Goal: Navigation & Orientation: Find specific page/section

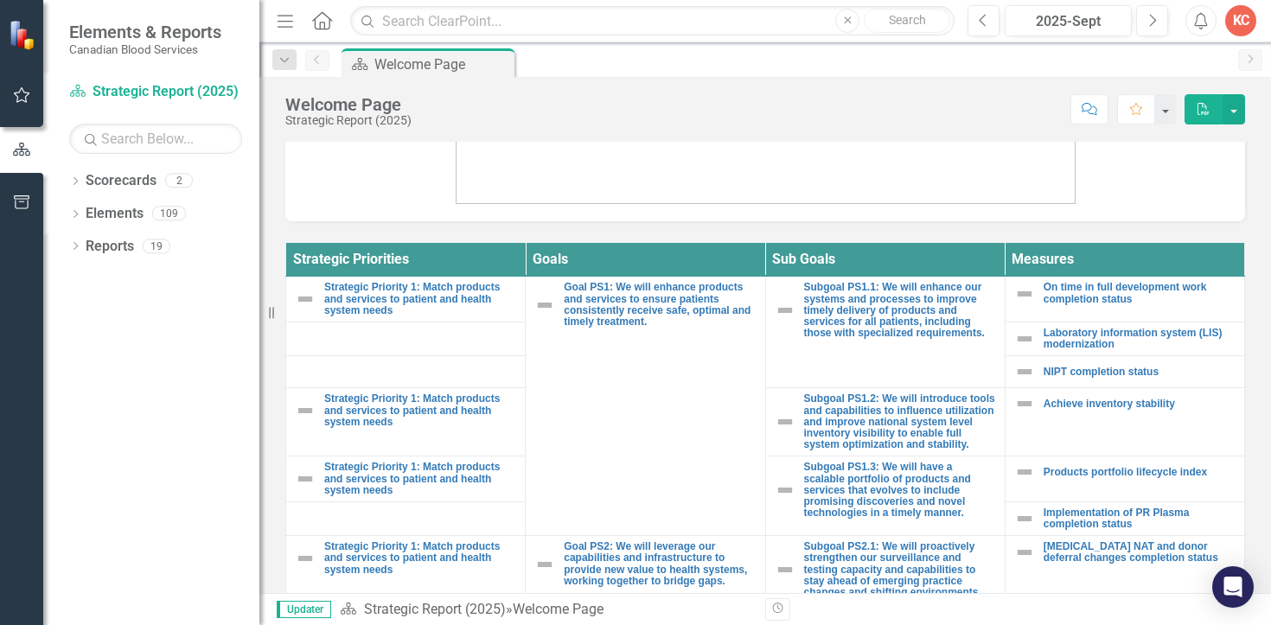
scroll to position [3, 1]
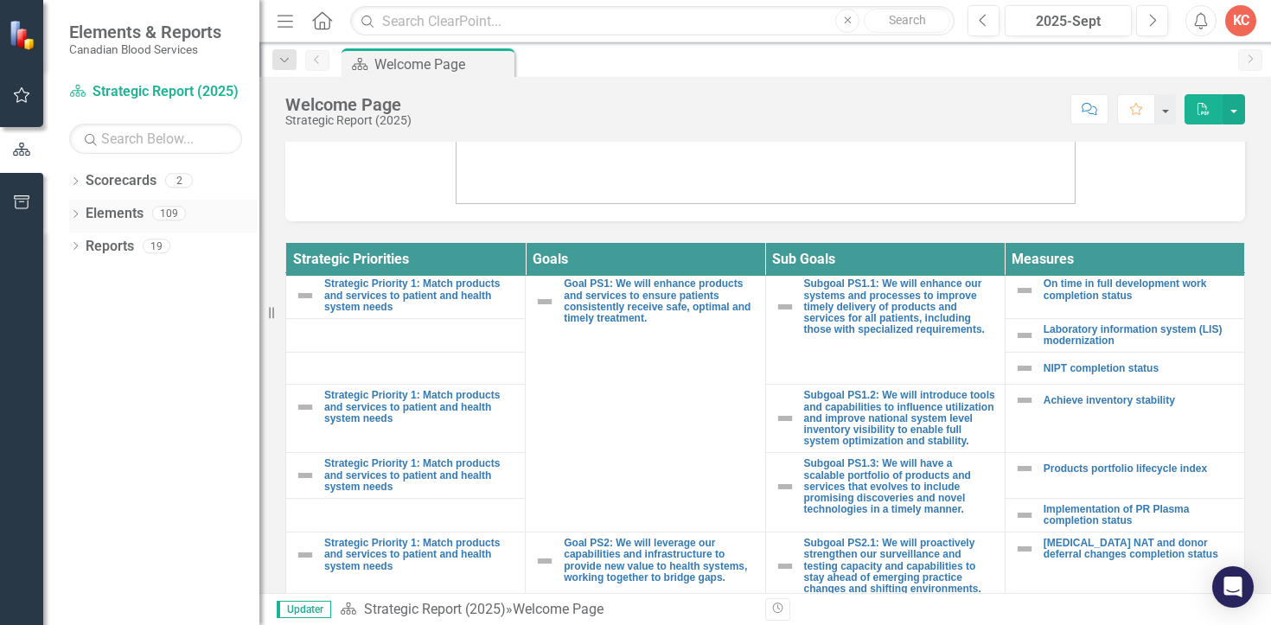
click at [79, 213] on icon "Dropdown" at bounding box center [75, 216] width 12 height 10
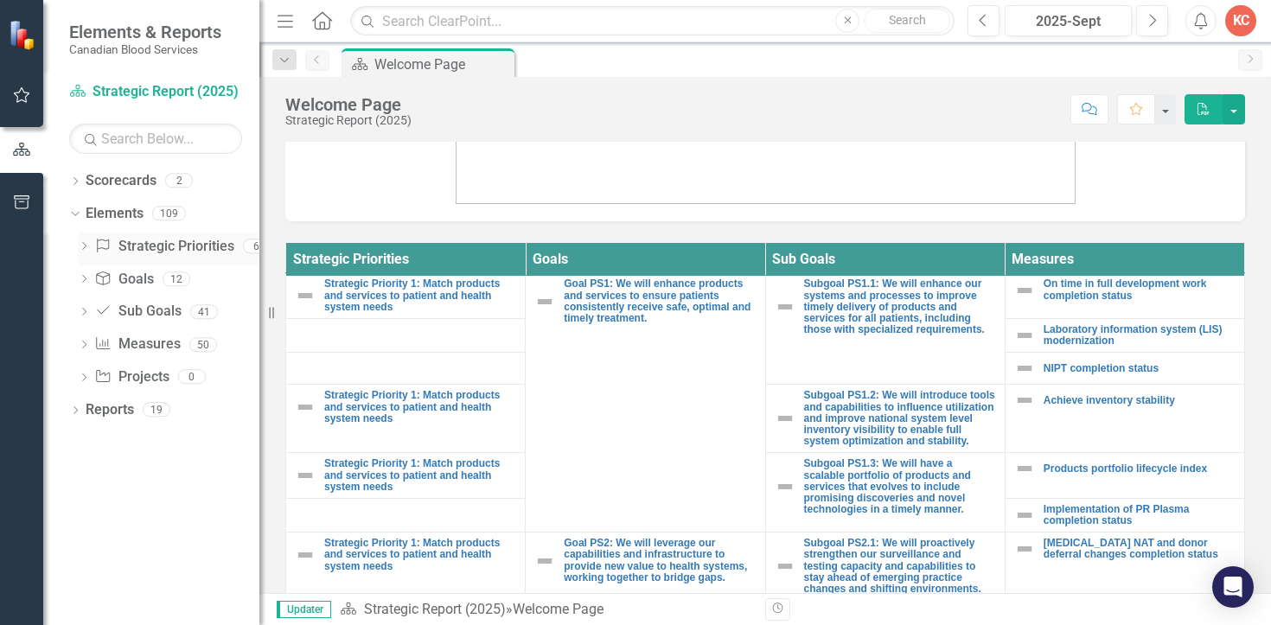
click at [80, 247] on icon "Dropdown" at bounding box center [84, 248] width 12 height 10
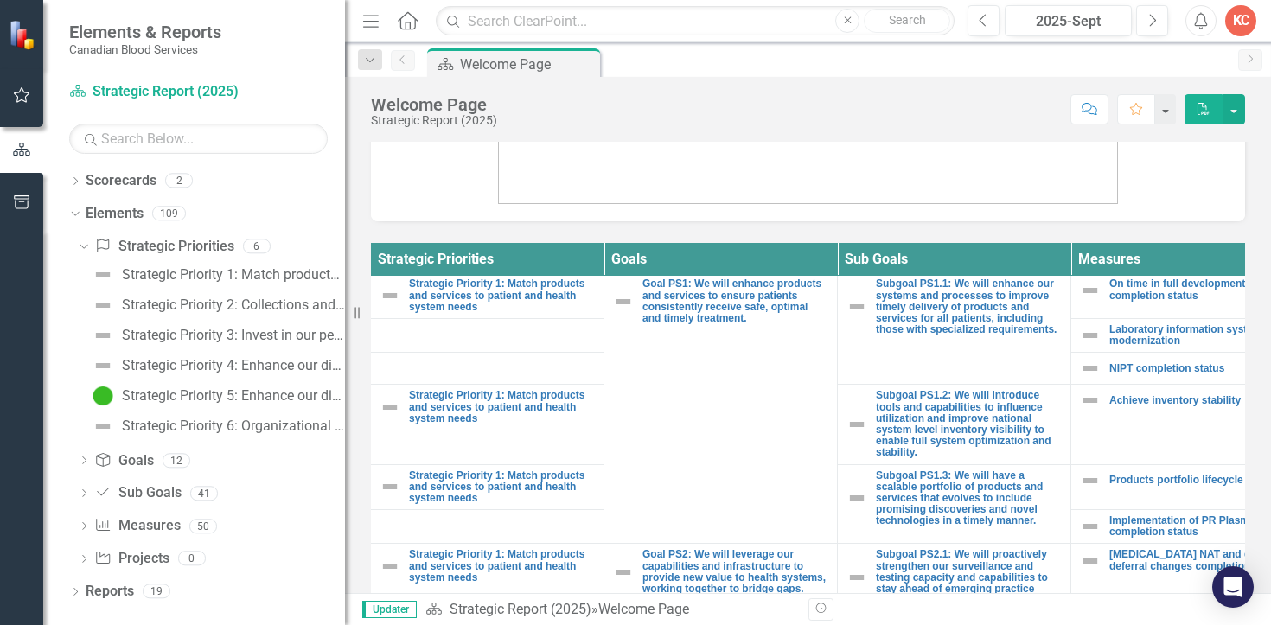
drag, startPoint x: 264, startPoint y: 347, endPoint x: 345, endPoint y: 347, distance: 80.4
click at [345, 347] on div "Resize" at bounding box center [352, 312] width 14 height 625
click at [271, 330] on div "Strategic Priority 3: Invest in our people and culture" at bounding box center [233, 336] width 223 height 16
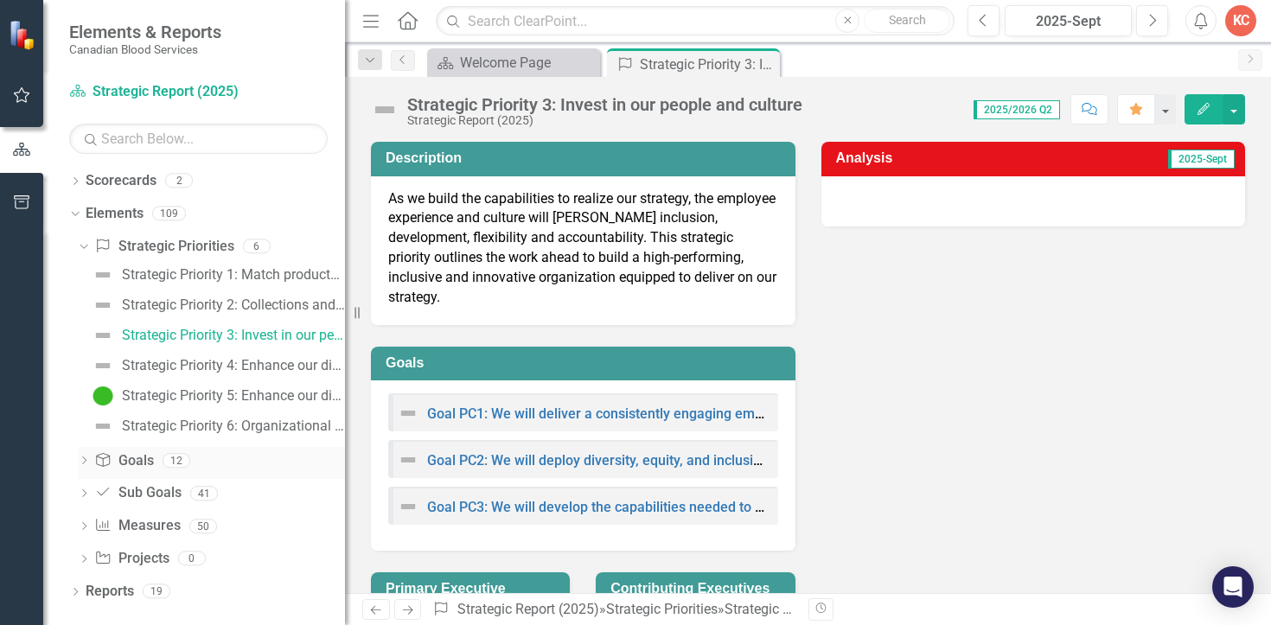
click at [83, 461] on icon "Dropdown" at bounding box center [84, 462] width 12 height 10
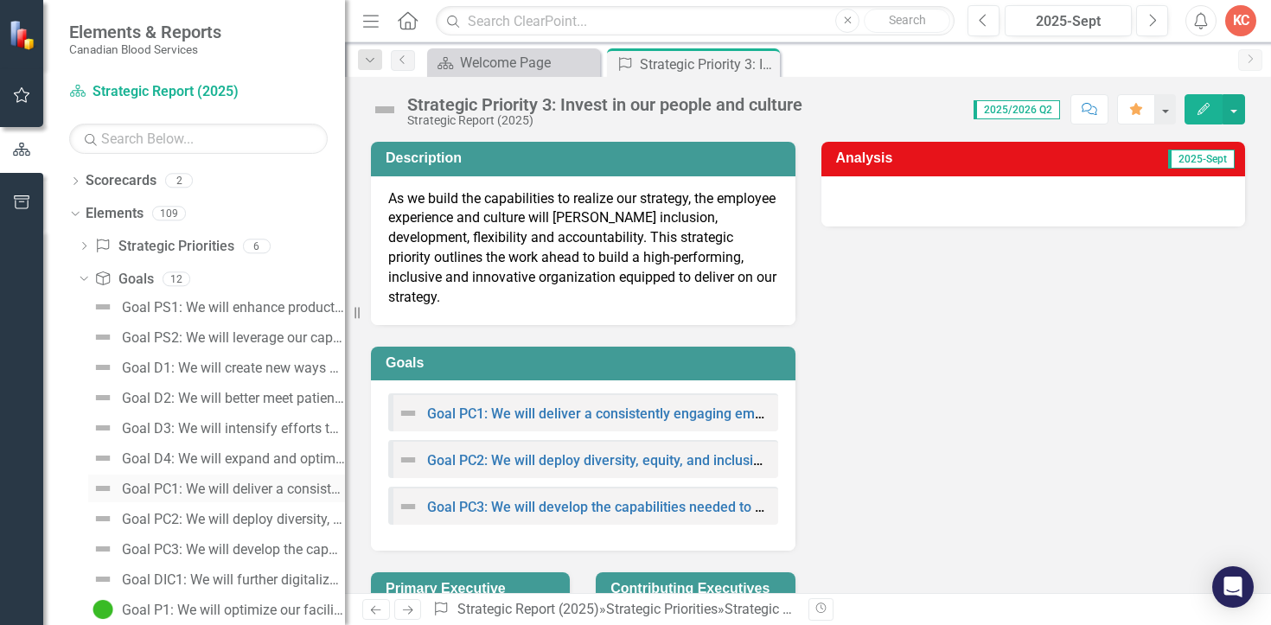
click at [150, 481] on div "Goal PC1: We will deliver a consistently engaging employee experience, strength…" at bounding box center [233, 489] width 223 height 16
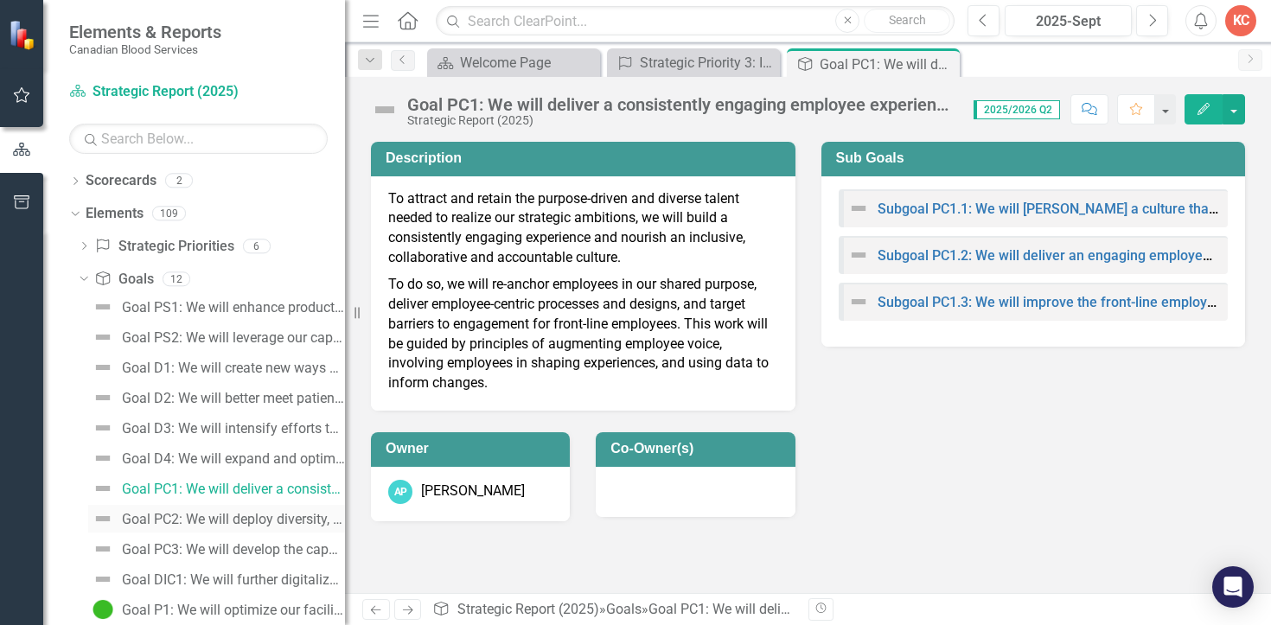
click at [189, 519] on div "Goal PC2: We will deploy diversity, equity, and inclusion (DEI) throughout our …" at bounding box center [233, 520] width 223 height 16
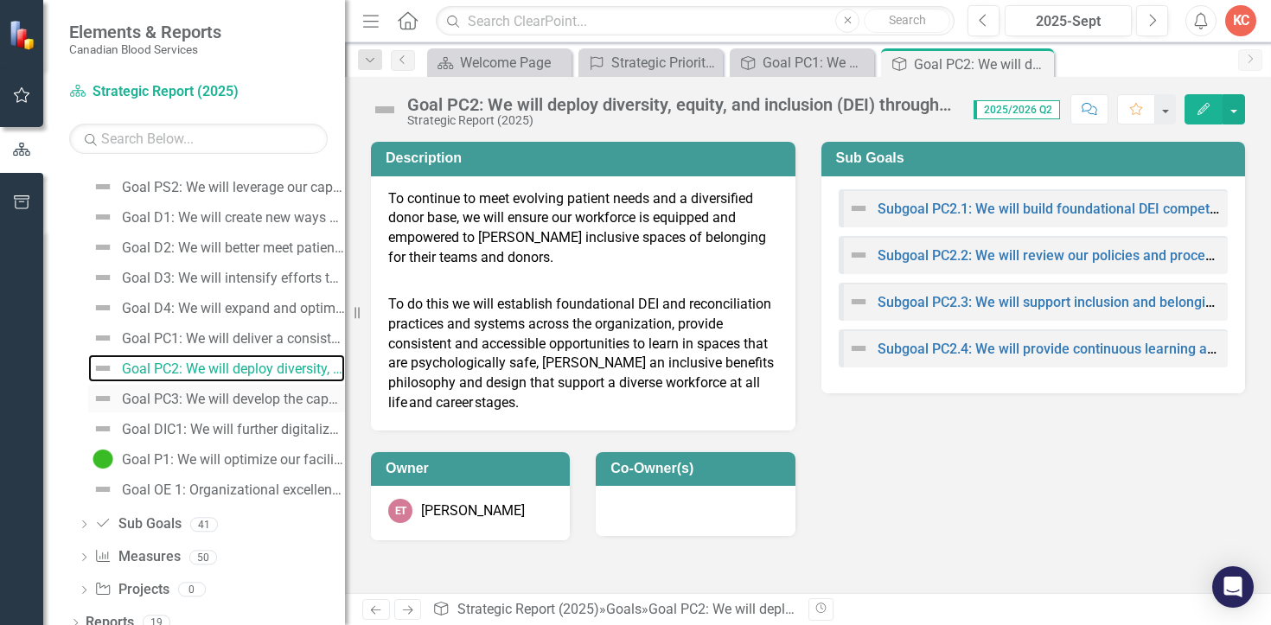
scroll to position [167, 0]
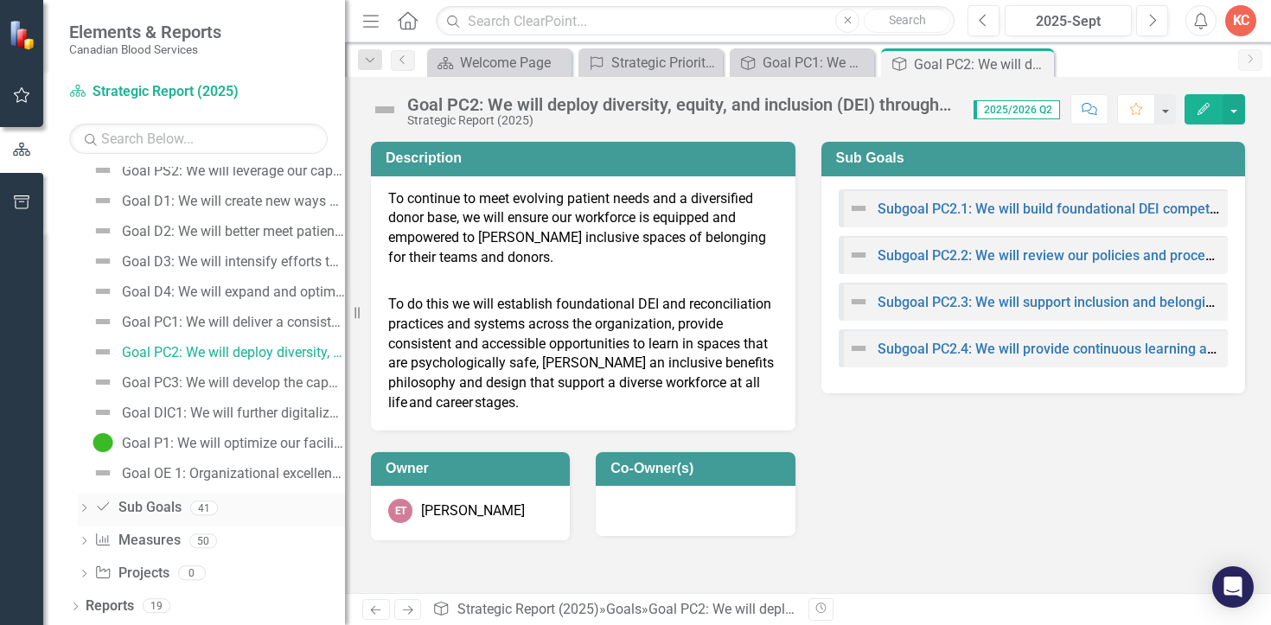
click at [82, 507] on icon "Dropdown" at bounding box center [84, 510] width 12 height 10
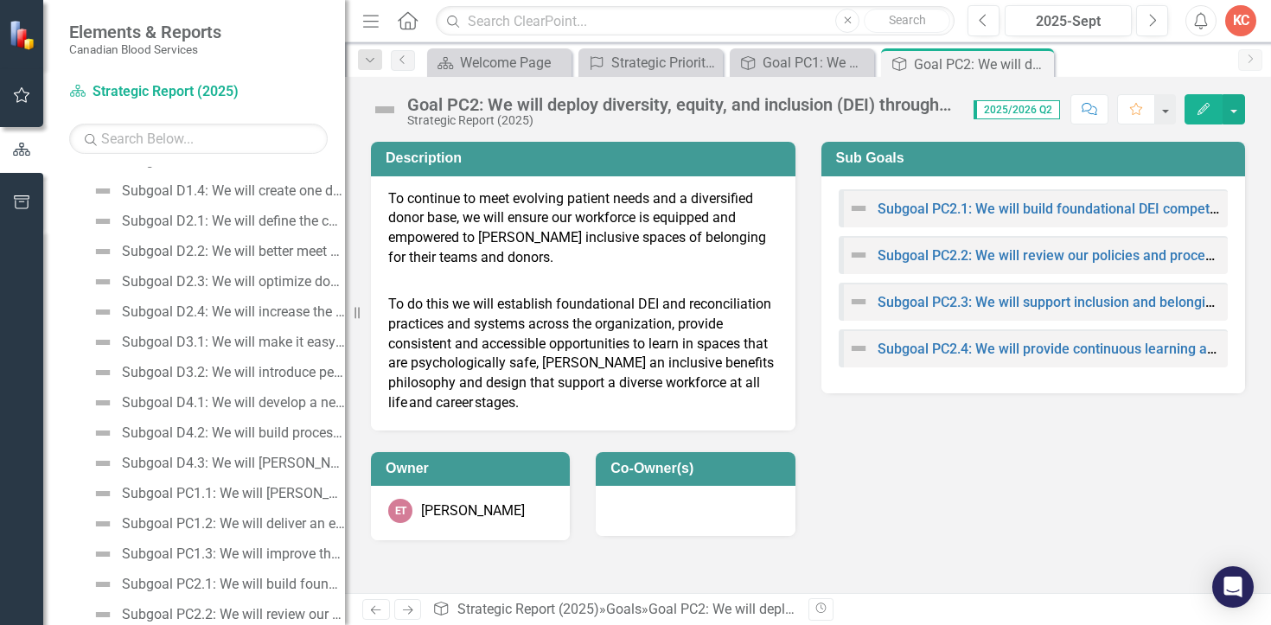
scroll to position [464, 0]
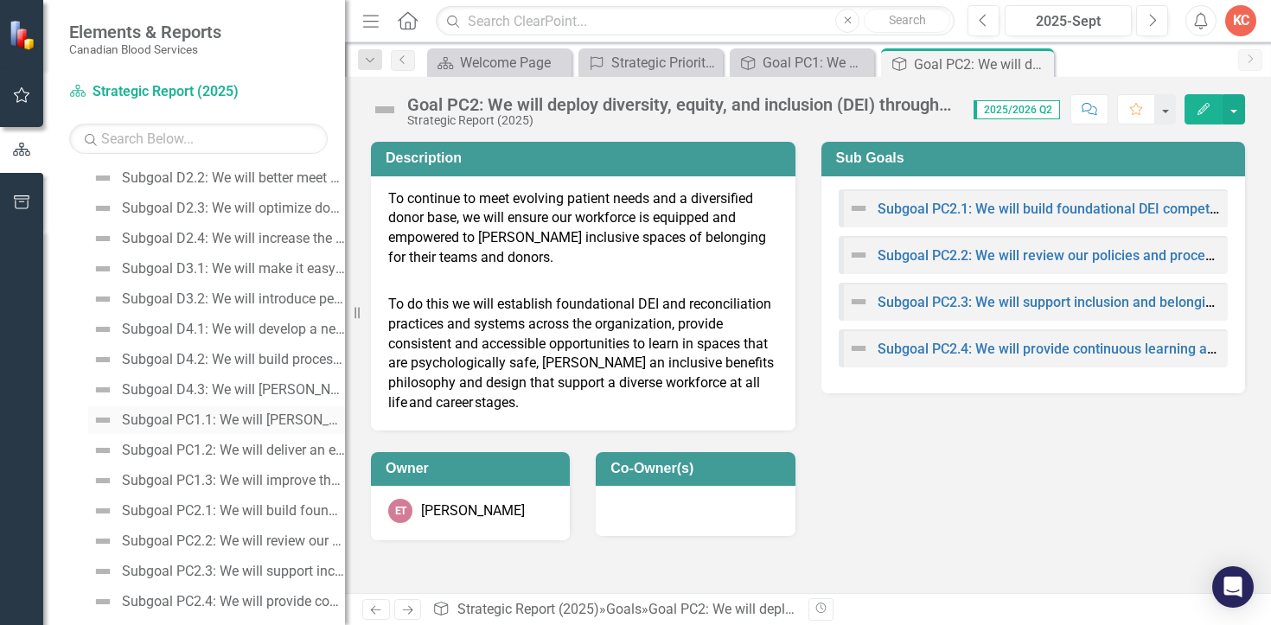
click at [202, 424] on div "Subgoal PC1.1: We will [PERSON_NAME] a culture that aligns with our values and …" at bounding box center [233, 420] width 223 height 16
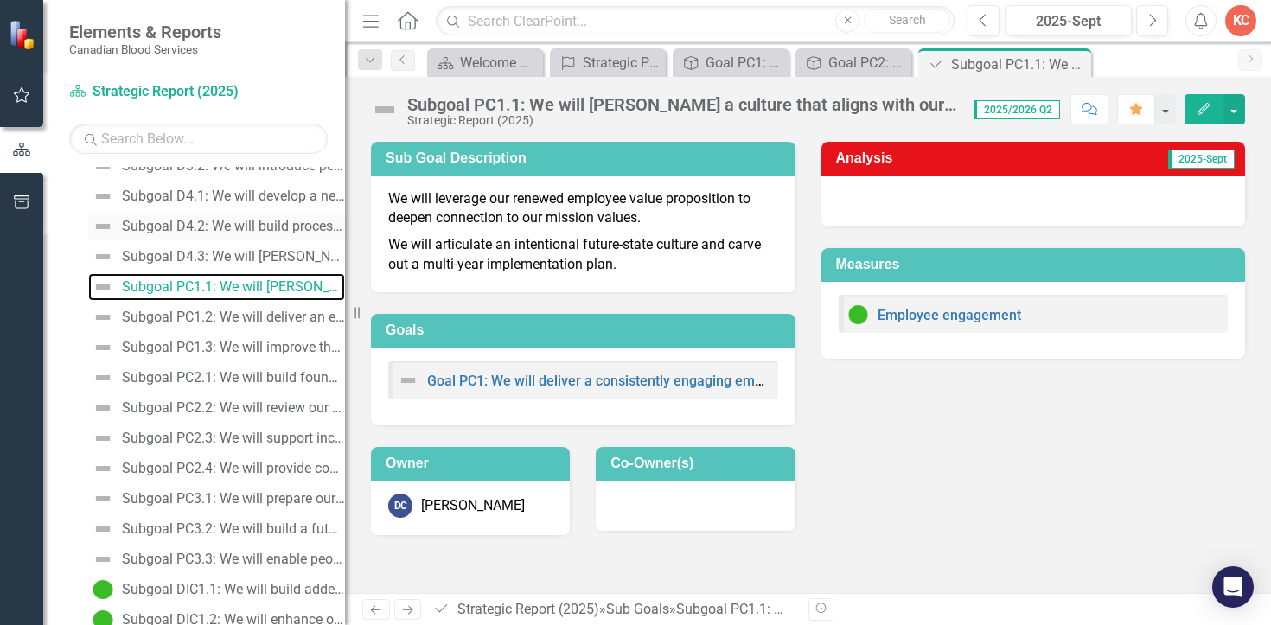
scroll to position [551, 0]
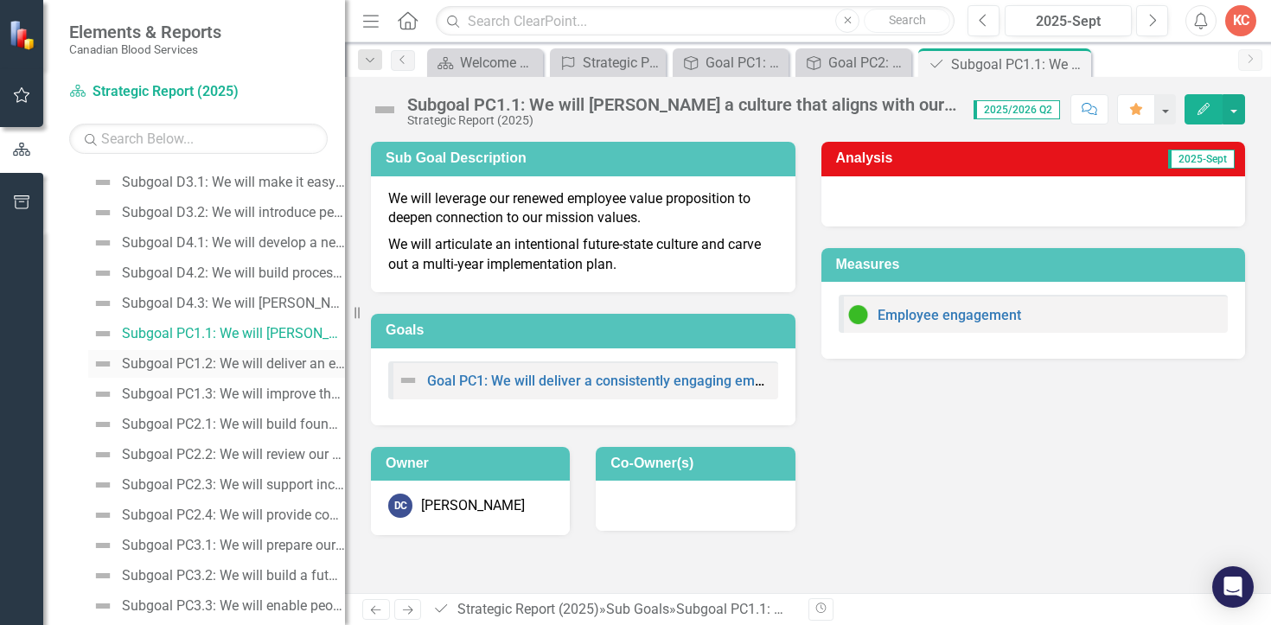
click at [211, 370] on div "Subgoal PC1.2: We will deliver an engaging employee experience in alignment wit…" at bounding box center [233, 364] width 223 height 16
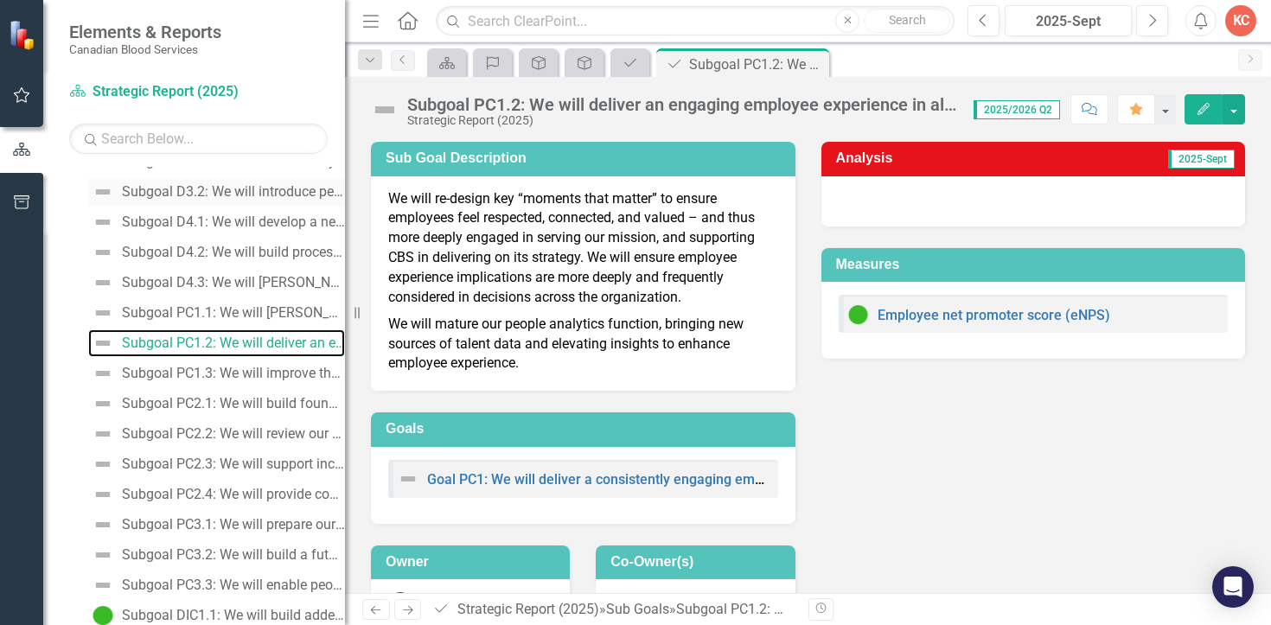
scroll to position [705, 0]
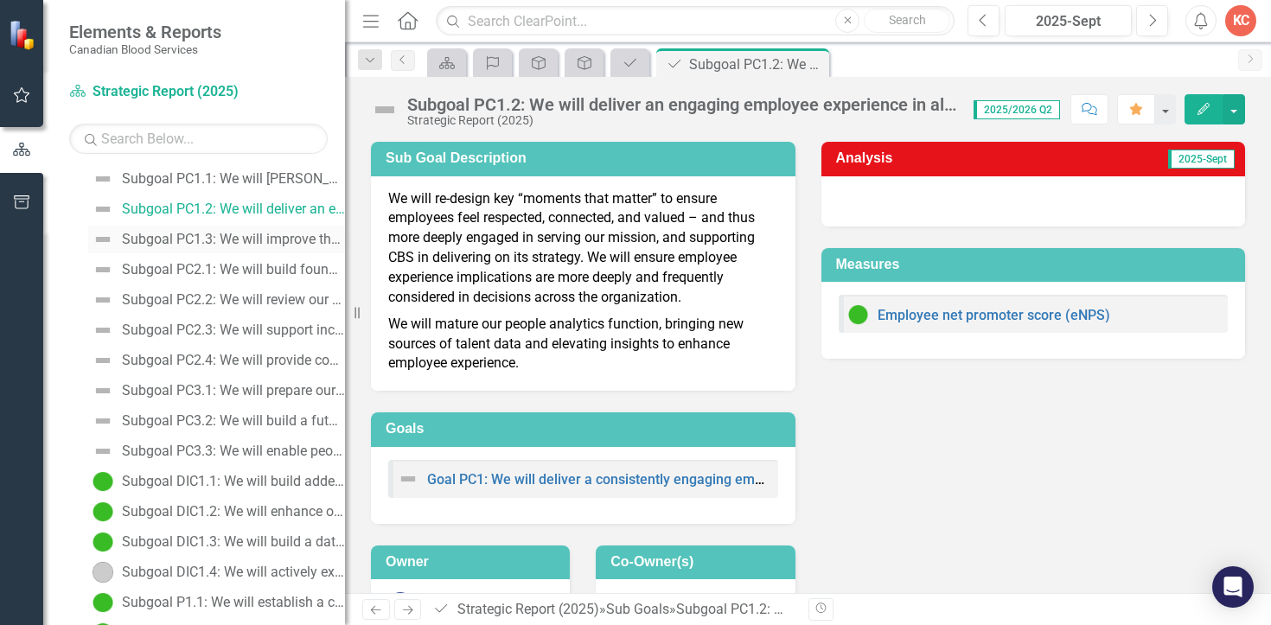
click at [215, 244] on div "Subgoal PC1.3: We will improve the front-line employee experience." at bounding box center [233, 240] width 223 height 16
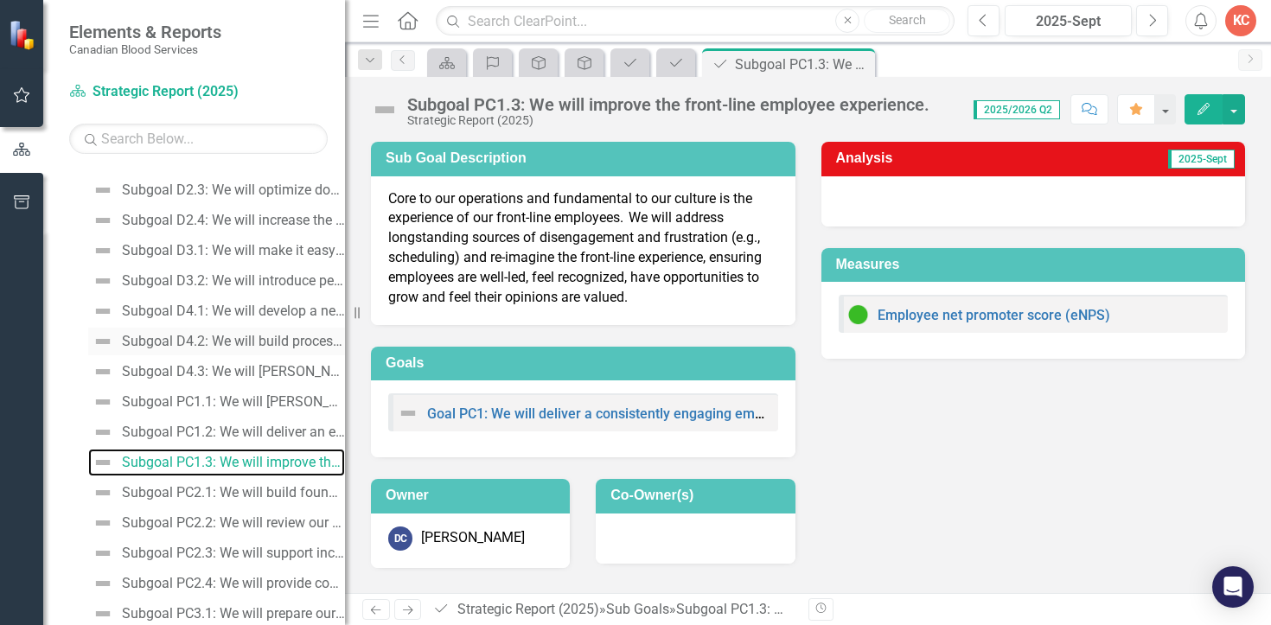
scroll to position [573, 0]
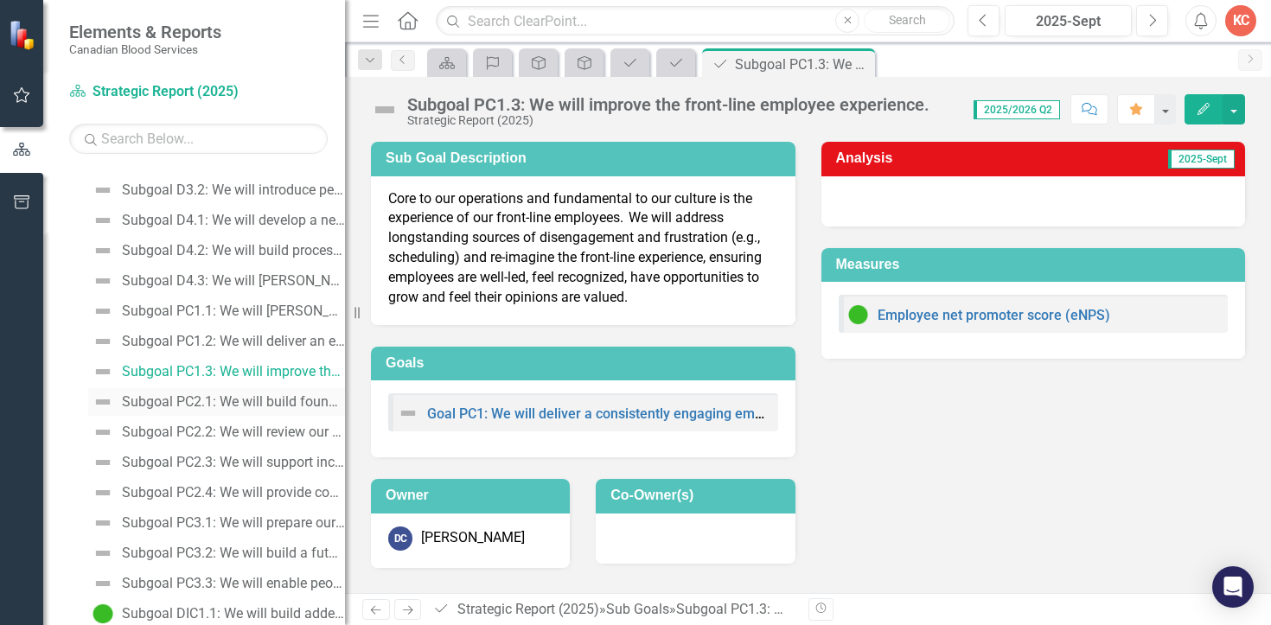
click at [202, 400] on div "Subgoal PC2.1: We will build foundational DEI competencies to deliver on our mi…" at bounding box center [233, 402] width 223 height 16
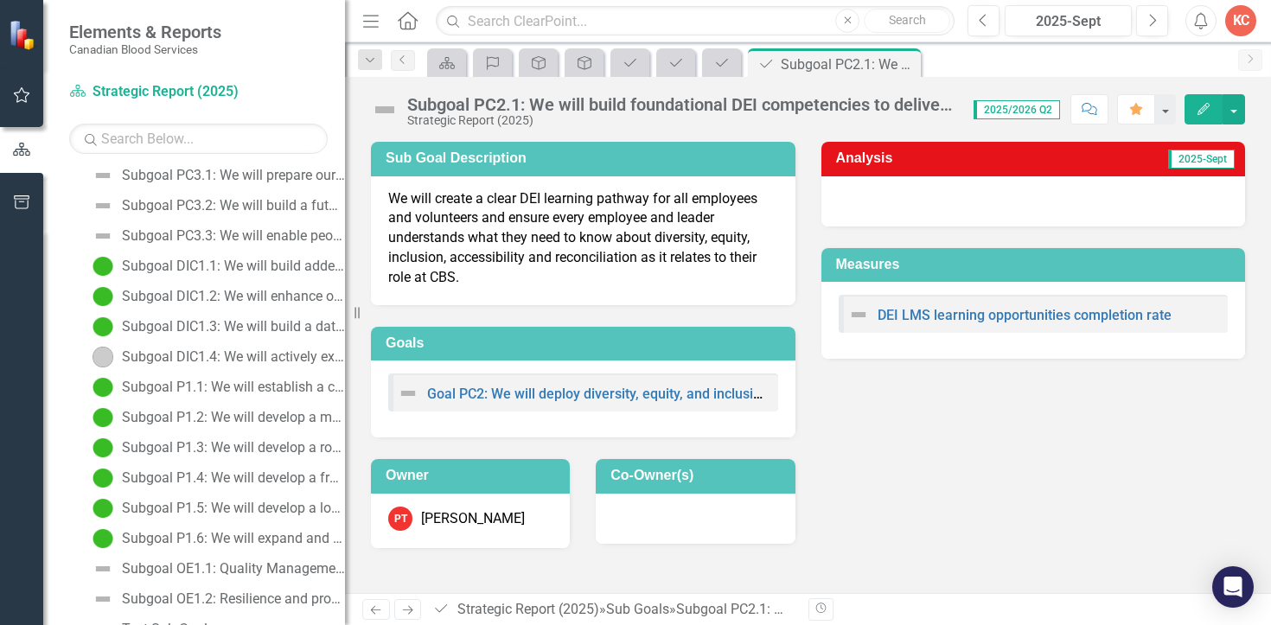
scroll to position [1044, 0]
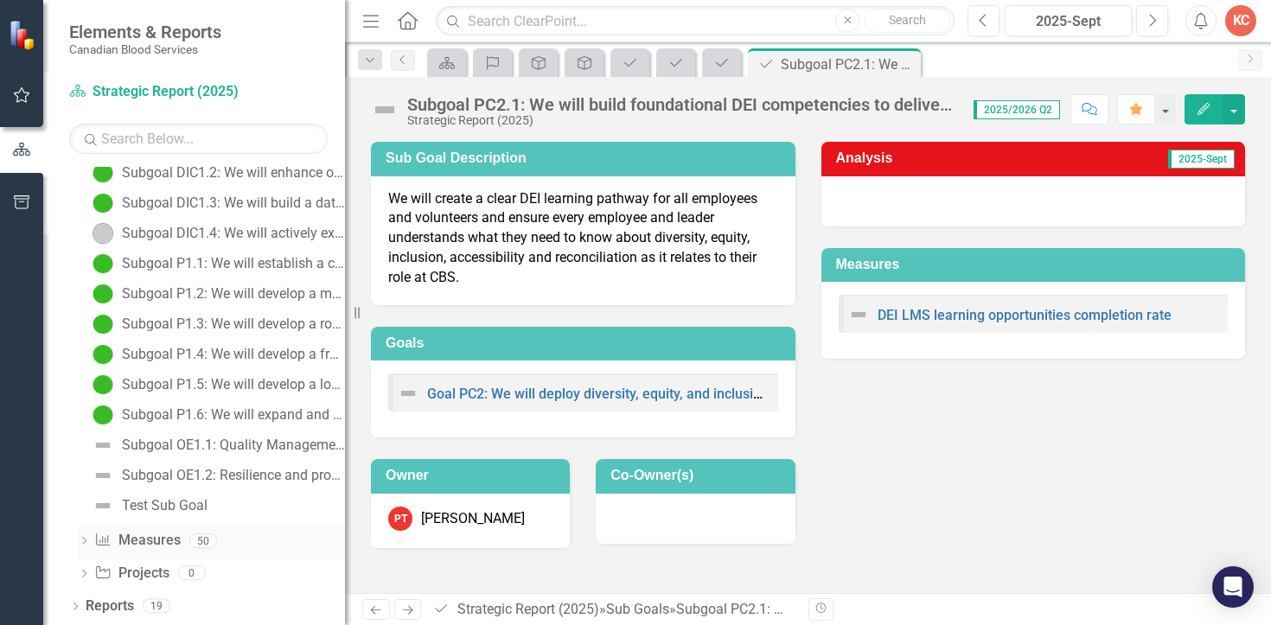
click at [167, 532] on link "Measure Measures" at bounding box center [137, 541] width 86 height 20
click at [86, 536] on div "Dropdown" at bounding box center [84, 543] width 12 height 15
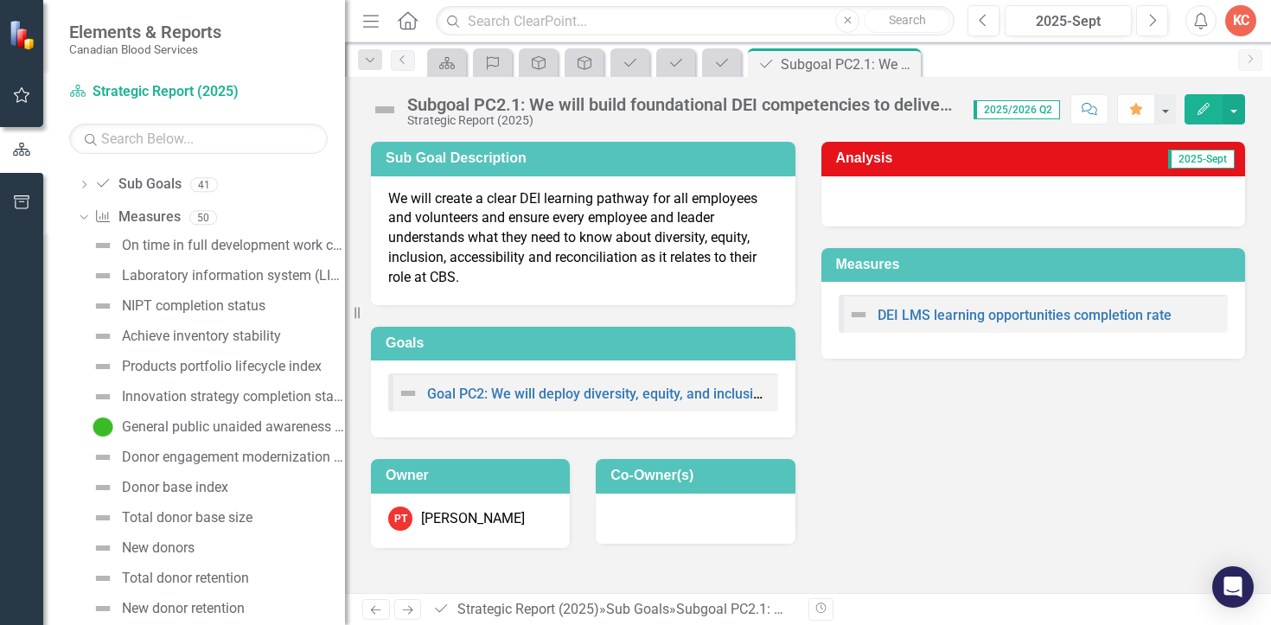
scroll to position [0, 0]
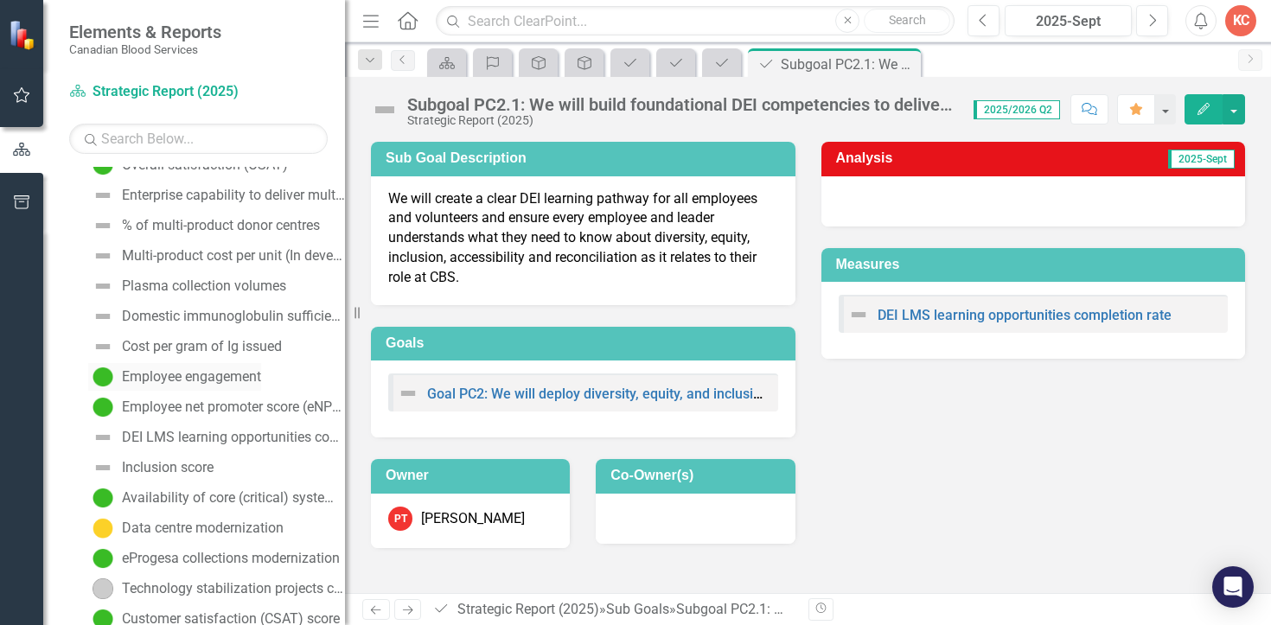
click at [140, 373] on div "Employee engagement" at bounding box center [191, 377] width 139 height 16
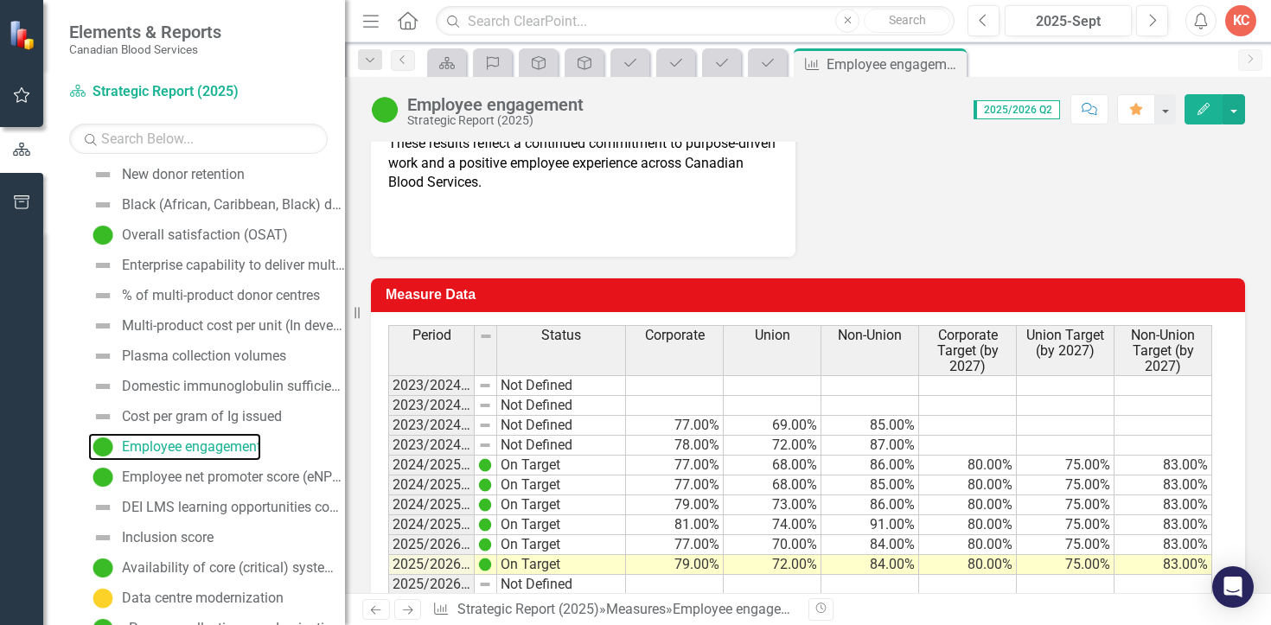
scroll to position [767, 0]
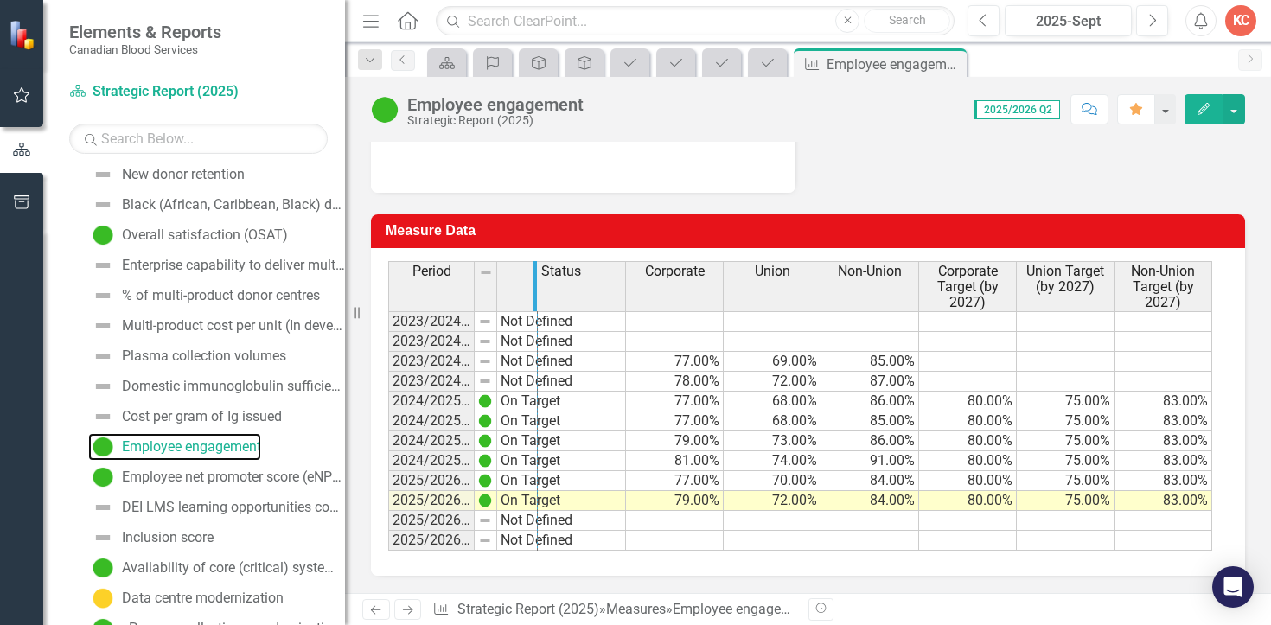
drag, startPoint x: 469, startPoint y: 288, endPoint x: 532, endPoint y: 285, distance: 63.1
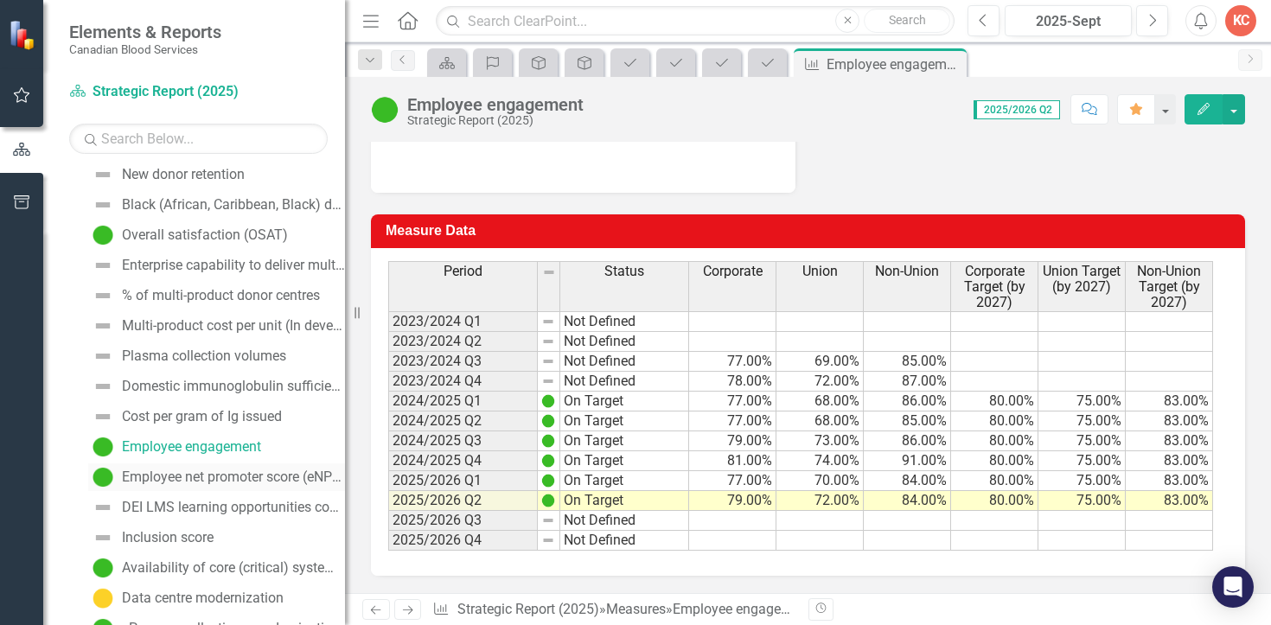
click at [131, 474] on div "Employee net promoter score (eNPS)" at bounding box center [233, 477] width 223 height 16
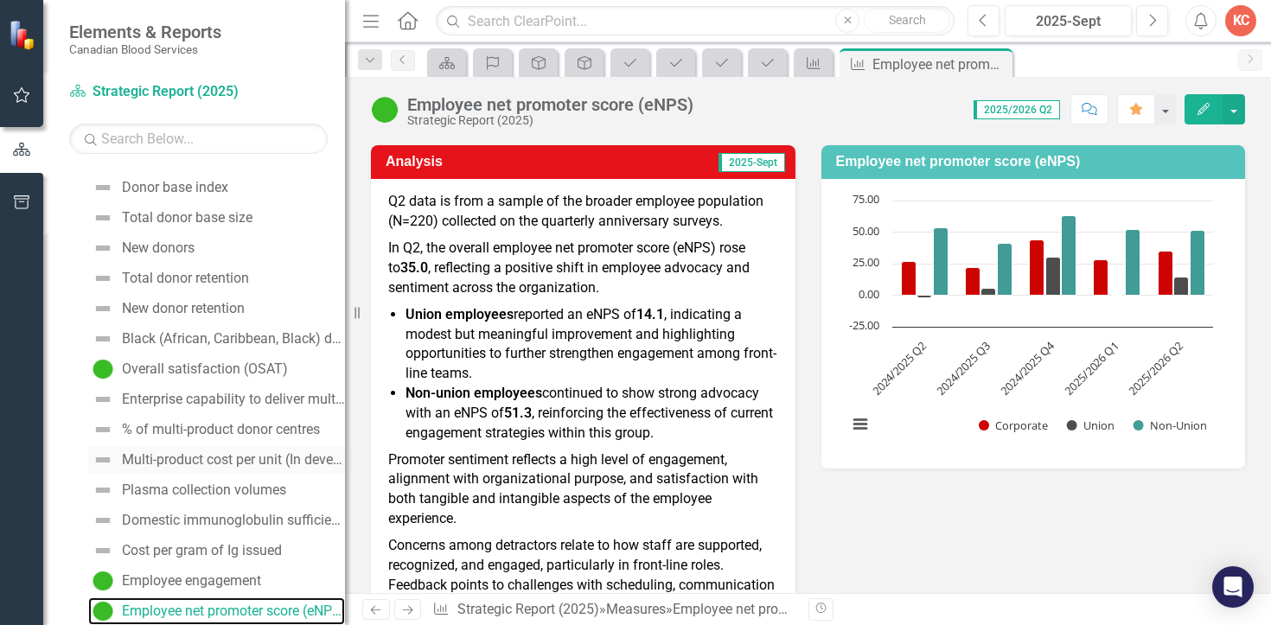
scroll to position [496, 0]
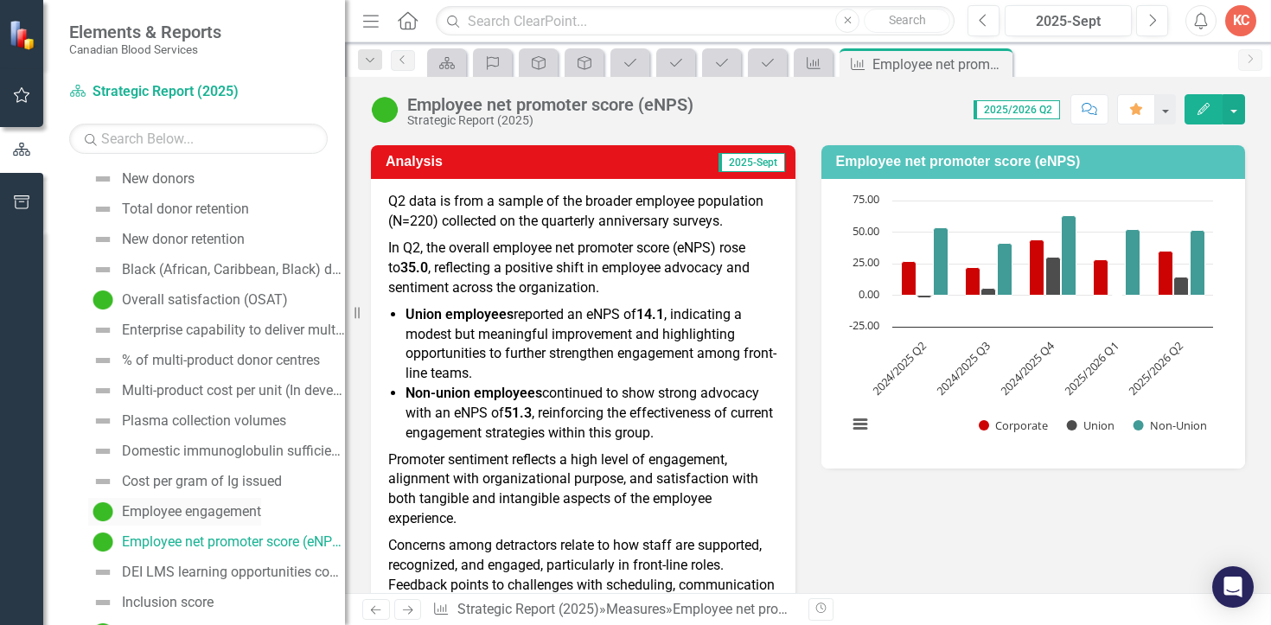
click at [142, 517] on div "Employee engagement" at bounding box center [191, 512] width 139 height 16
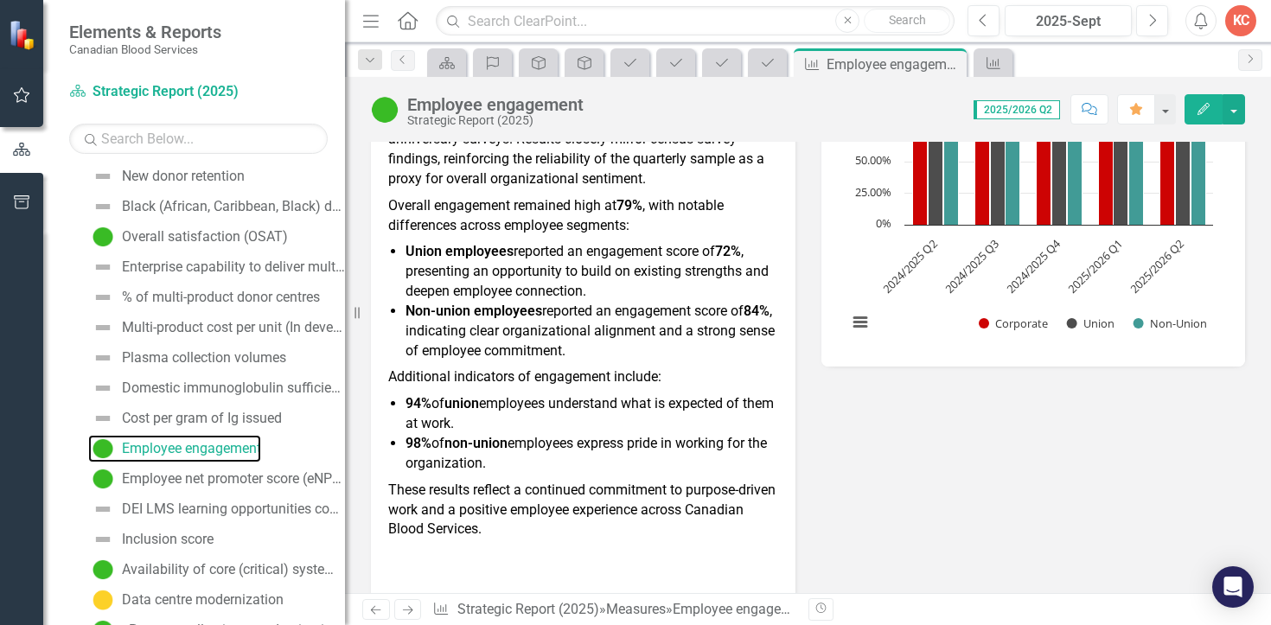
scroll to position [360, 0]
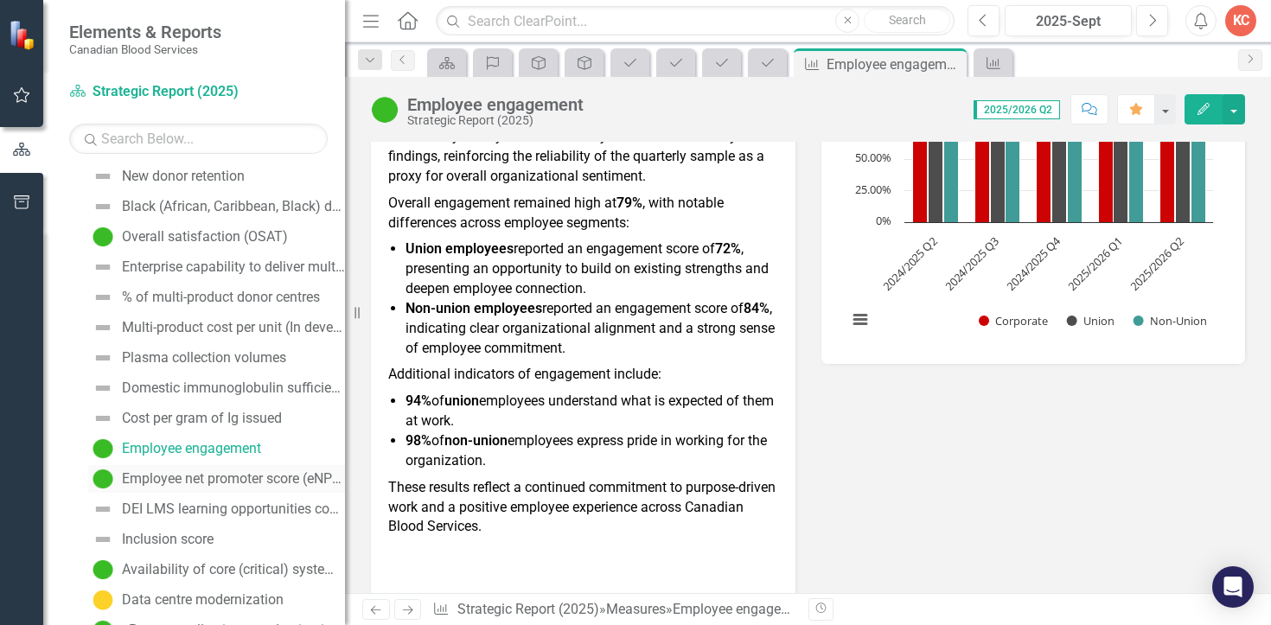
click at [200, 472] on div "Employee net promoter score (eNPS)" at bounding box center [233, 479] width 223 height 16
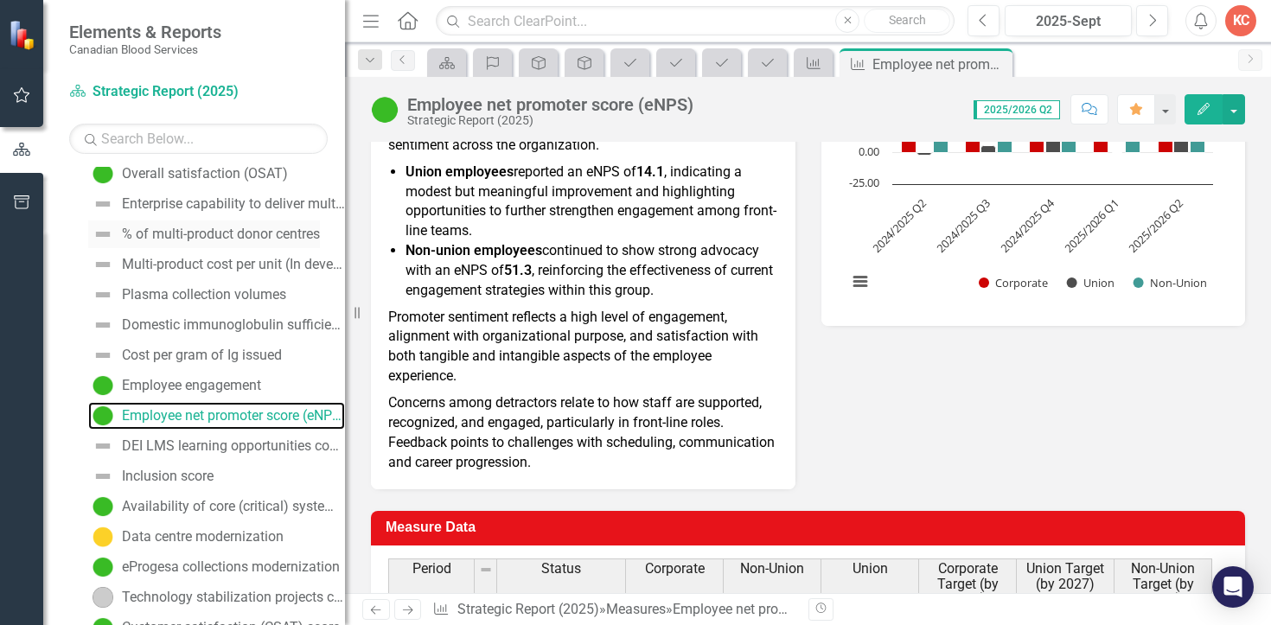
scroll to position [620, 0]
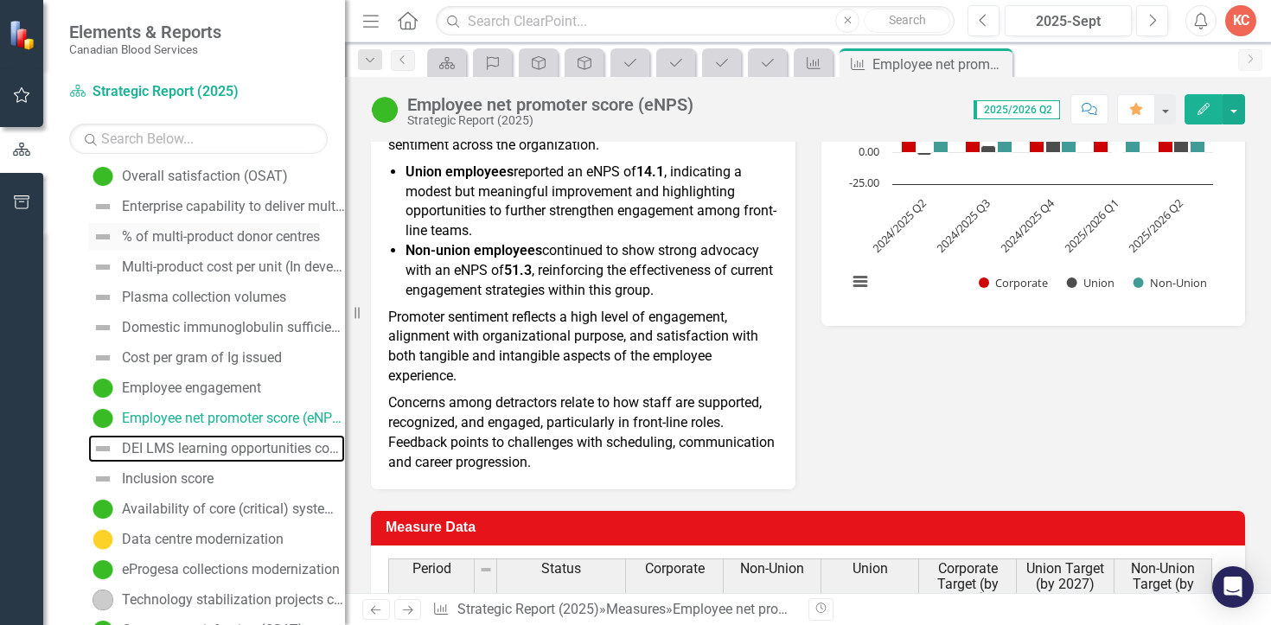
click at [268, 436] on link "DEI LMS learning opportunities completion rate" at bounding box center [216, 449] width 257 height 28
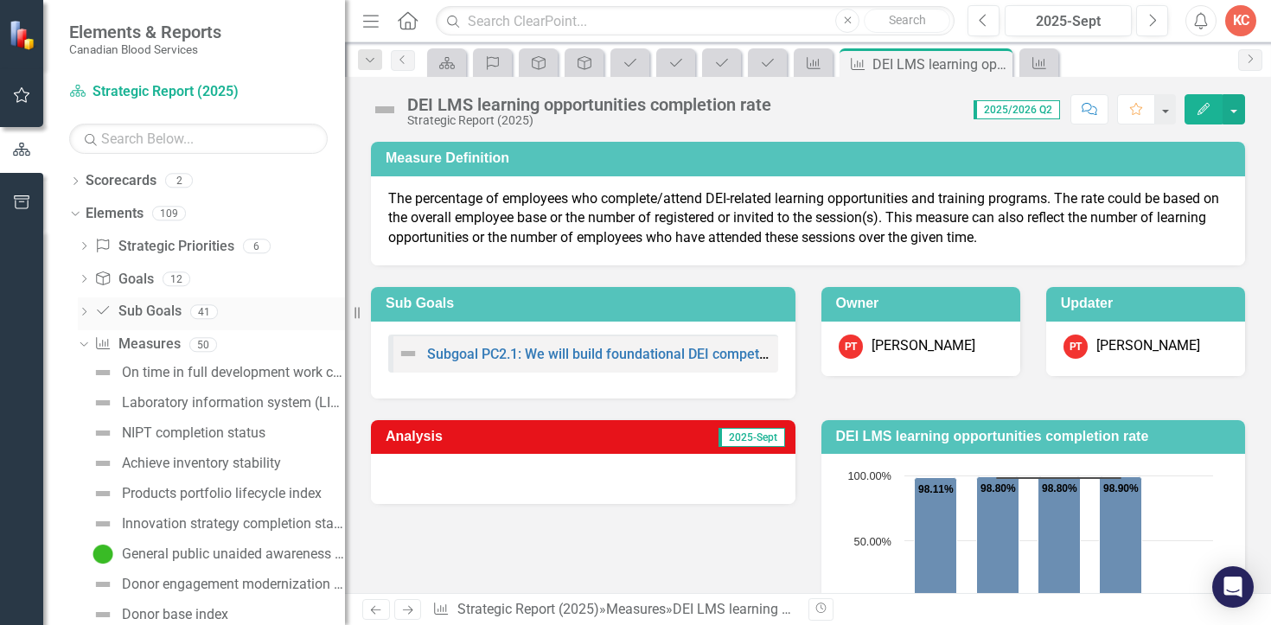
click at [84, 310] on icon "Dropdown" at bounding box center [84, 314] width 12 height 10
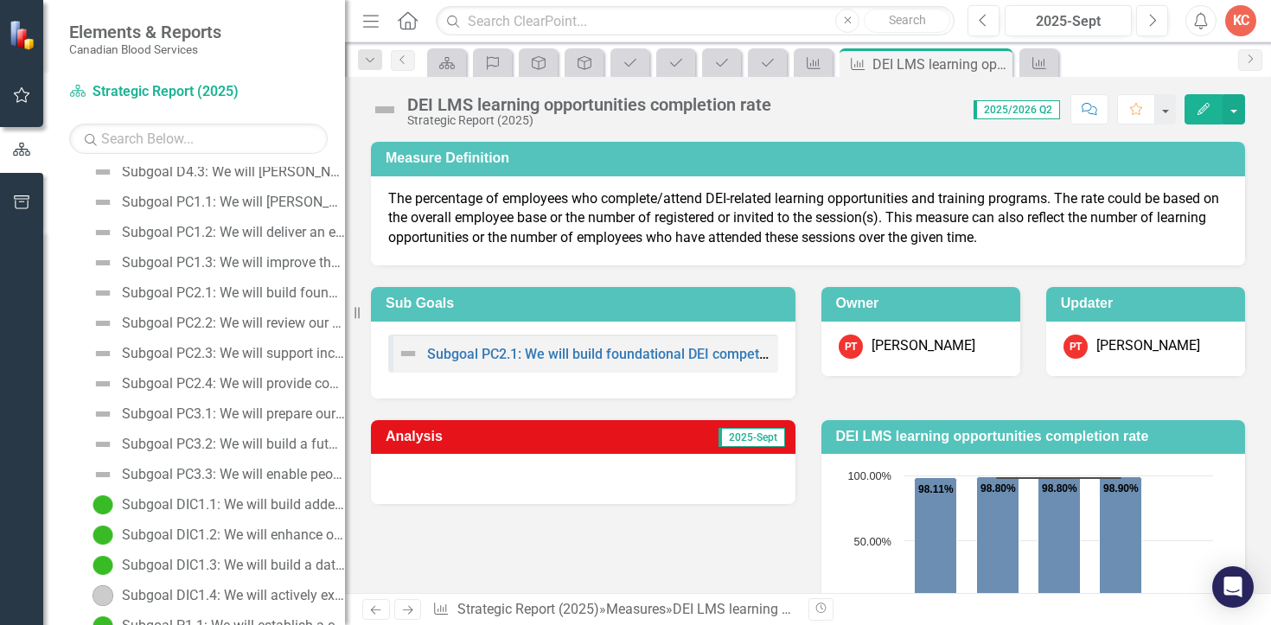
scroll to position [687, 0]
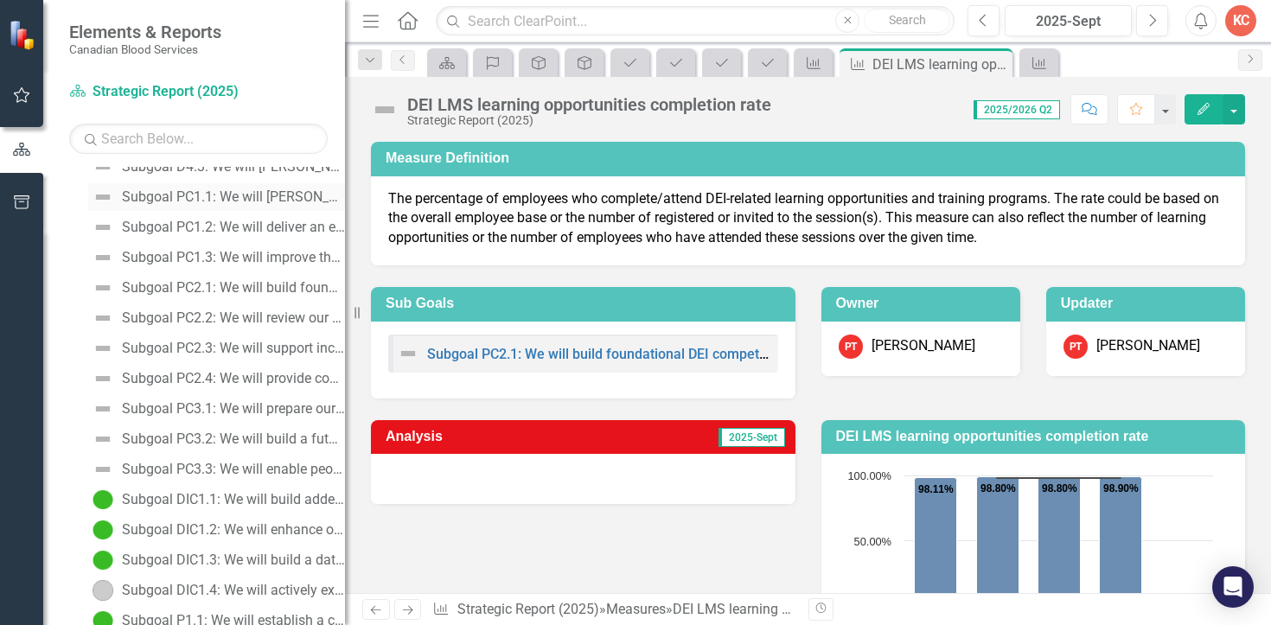
click at [143, 198] on div "Subgoal PC1.1: We will [PERSON_NAME] a culture that aligns with our values and …" at bounding box center [233, 197] width 223 height 16
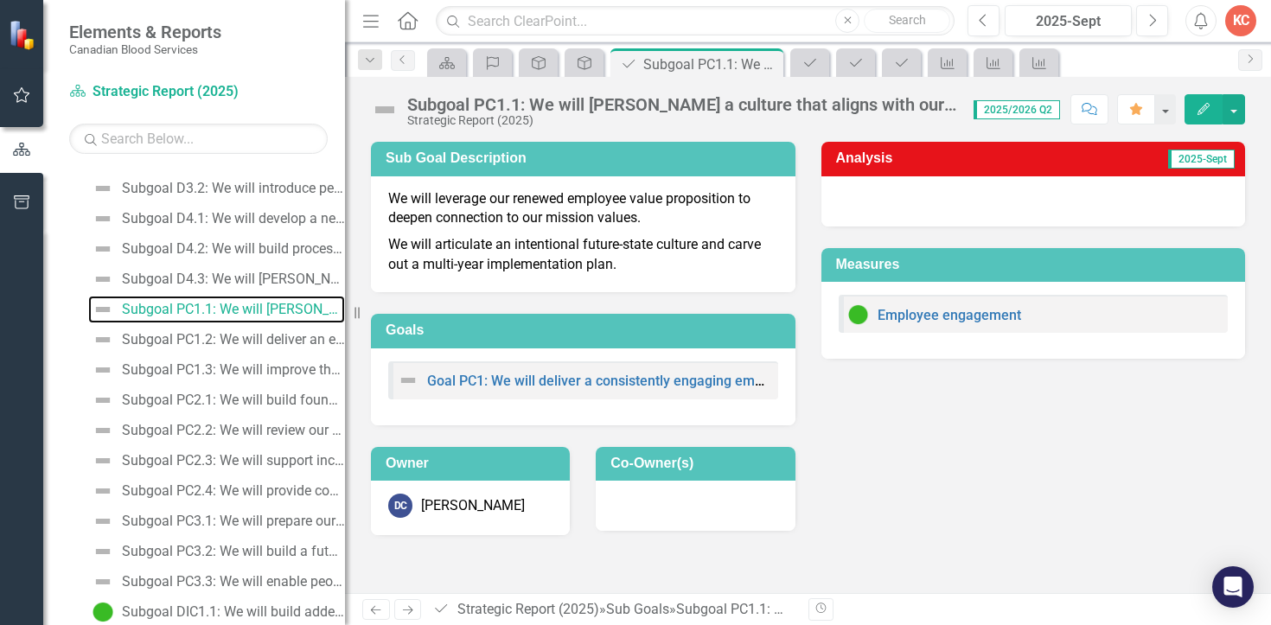
scroll to position [596, 0]
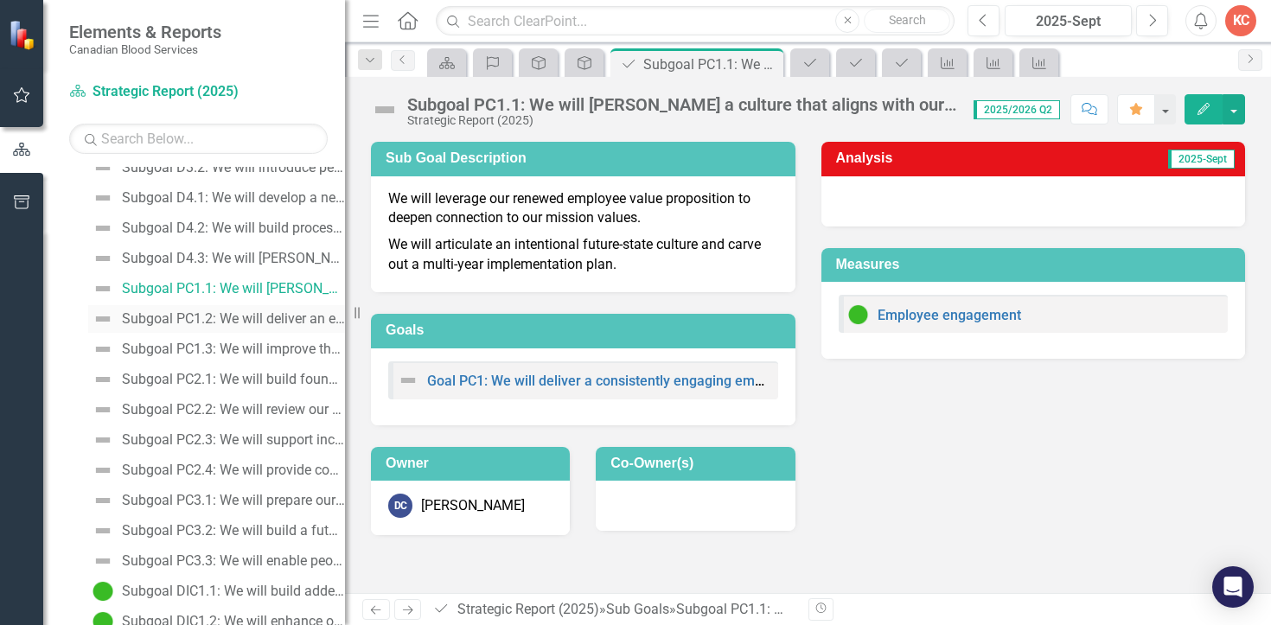
click at [137, 317] on div "Subgoal PC1.2: We will deliver an engaging employee experience in alignment wit…" at bounding box center [233, 319] width 223 height 16
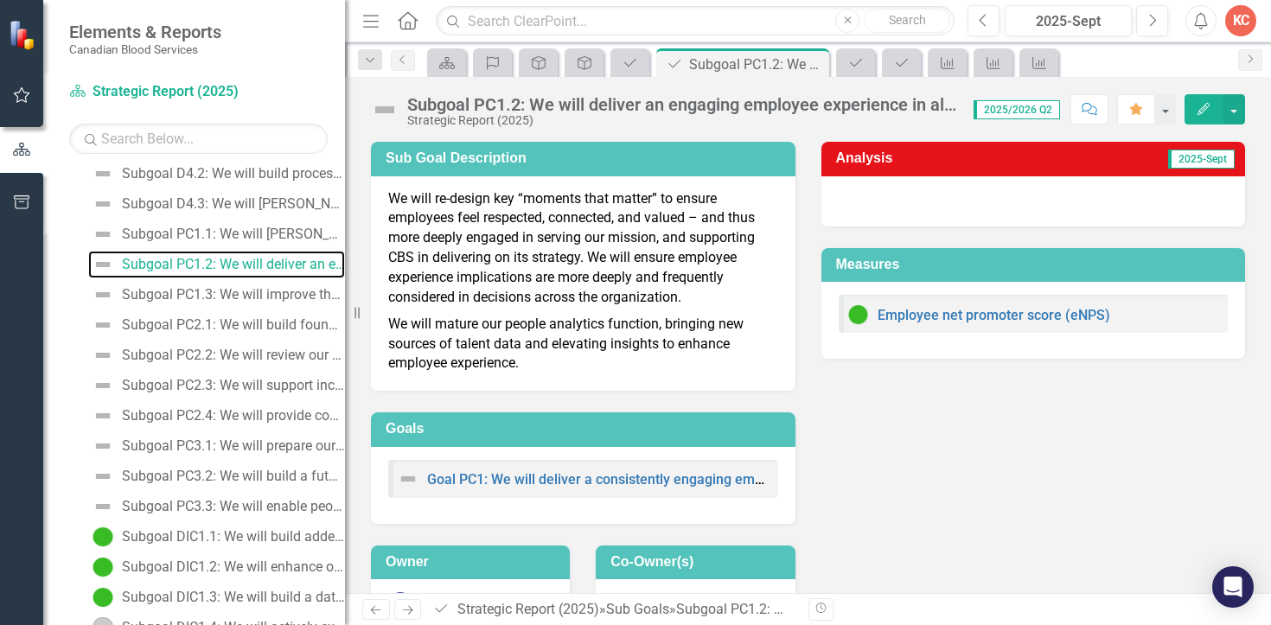
scroll to position [664, 0]
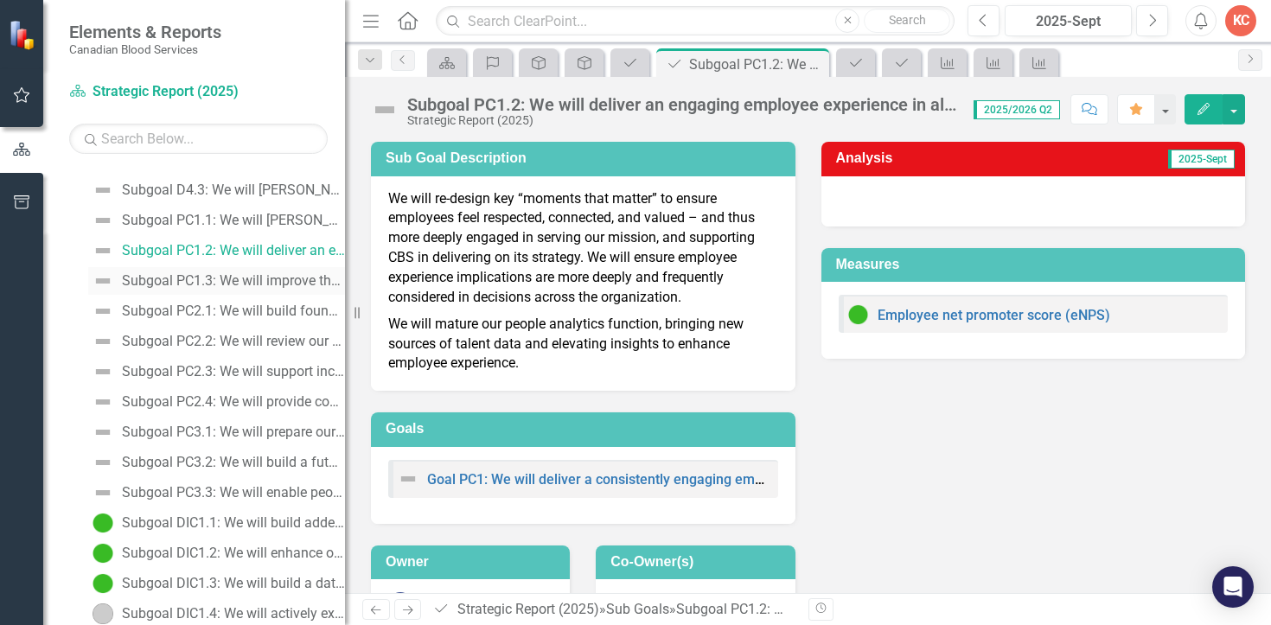
click at [152, 286] on div "Subgoal PC1.3: We will improve the front-line employee experience." at bounding box center [233, 281] width 223 height 16
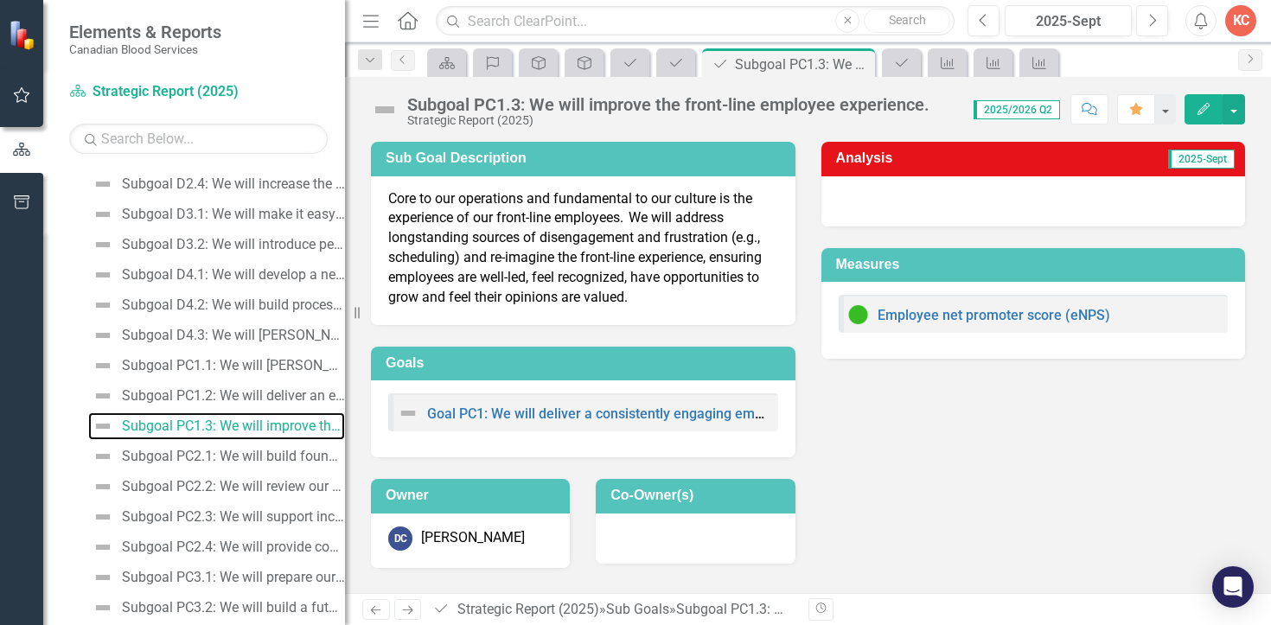
scroll to position [568, 0]
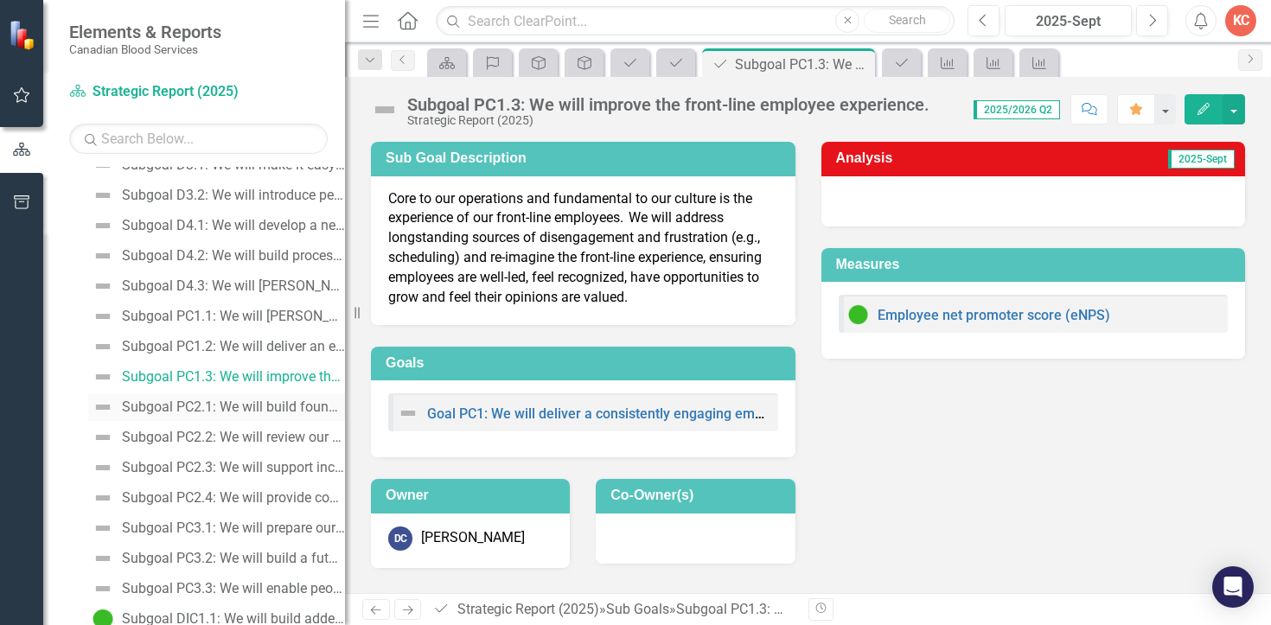
click at [176, 404] on div "Subgoal PC2.1: We will build foundational DEI competencies to deliver on our mi…" at bounding box center [233, 407] width 223 height 16
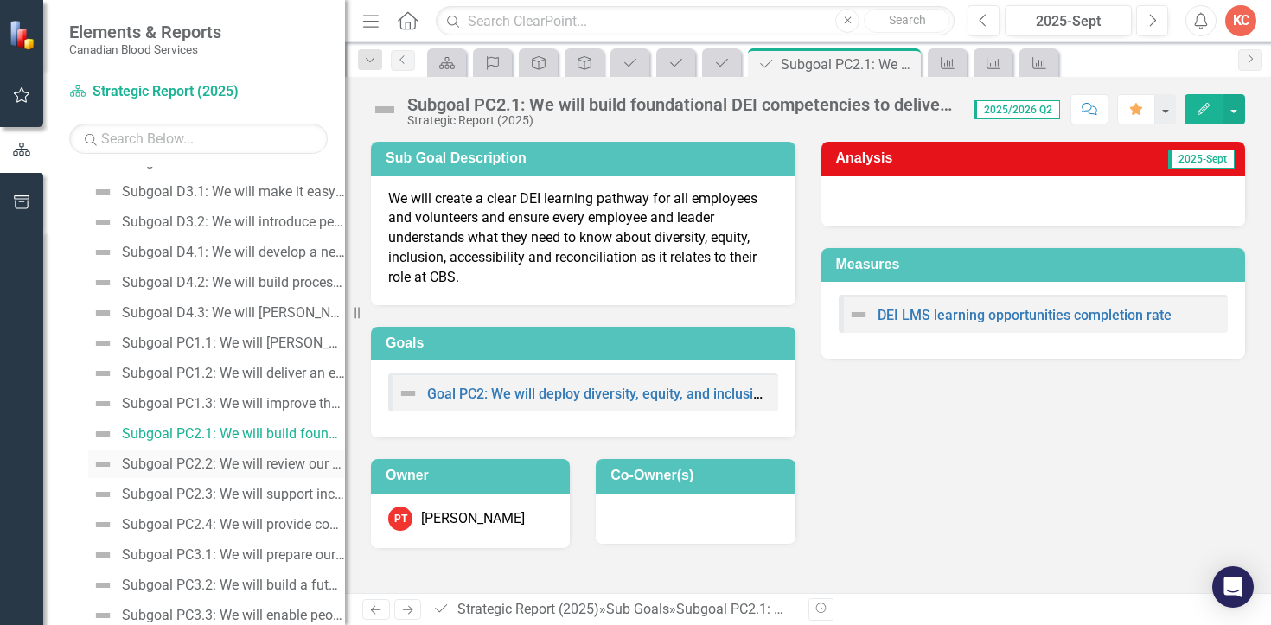
click at [183, 468] on div "Subgoal PC2.2: We will review our policies and processes to ensure equity and i…" at bounding box center [233, 464] width 223 height 16
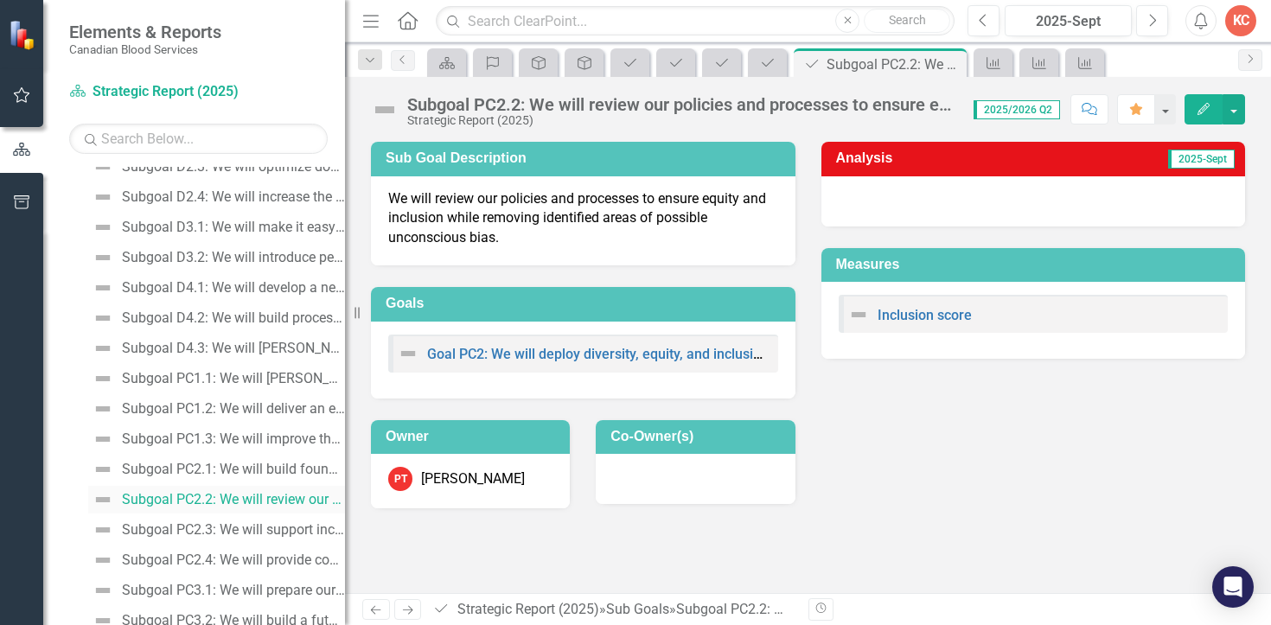
scroll to position [506, 0]
click at [182, 519] on link "Subgoal PC2.3: We will support inclusion and belonging amongst a diverse workfo…" at bounding box center [216, 530] width 257 height 28
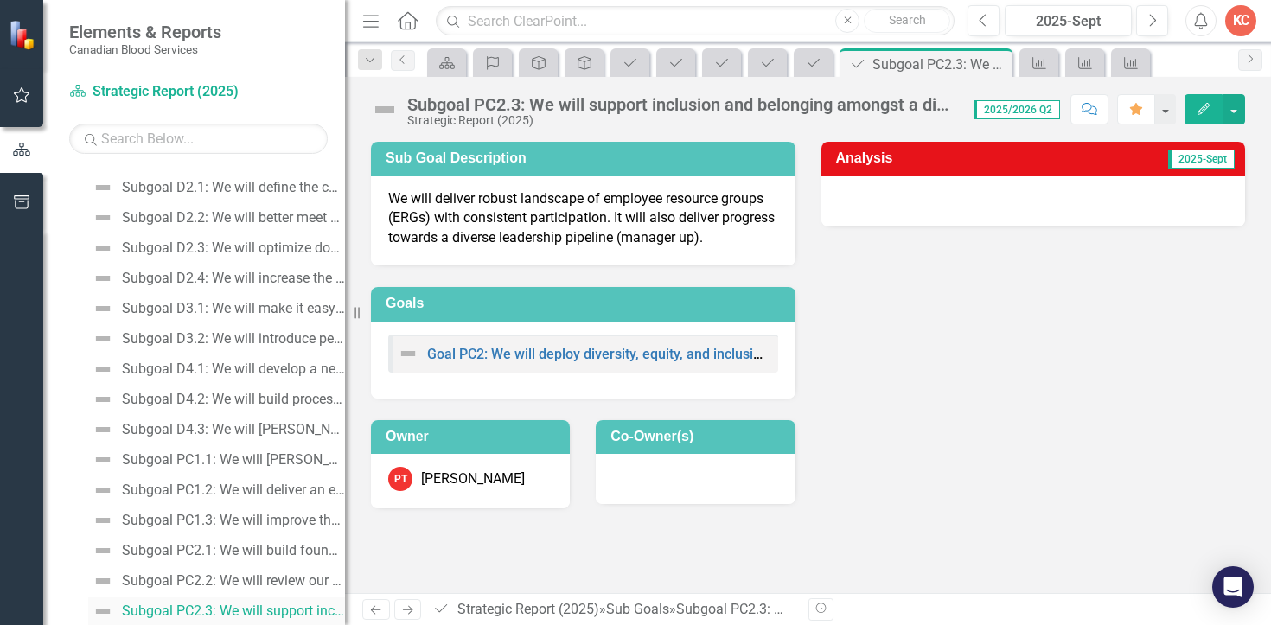
scroll to position [470, 0]
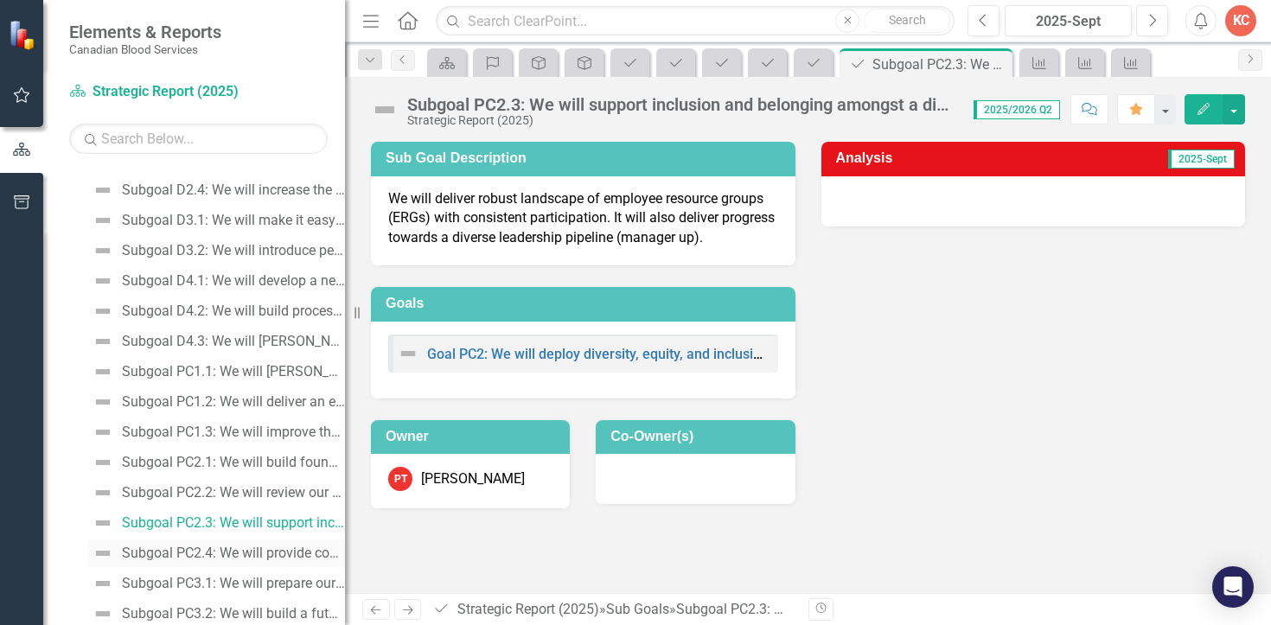
click at [182, 559] on div "Subgoal PC2.4: We will provide continuous learning and education about Indigeno…" at bounding box center [233, 553] width 223 height 16
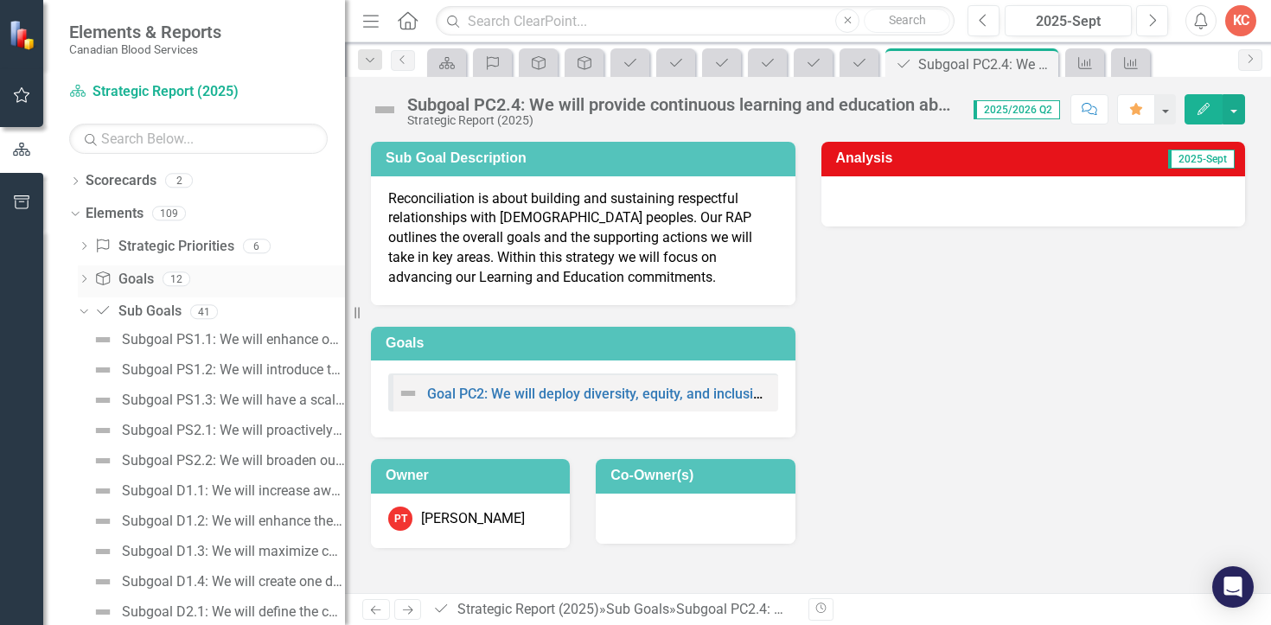
click at [81, 277] on icon "Dropdown" at bounding box center [84, 281] width 12 height 10
click at [163, 483] on div "Goal PC1: We will deliver a consistently engaging employee experience, strength…" at bounding box center [233, 489] width 223 height 16
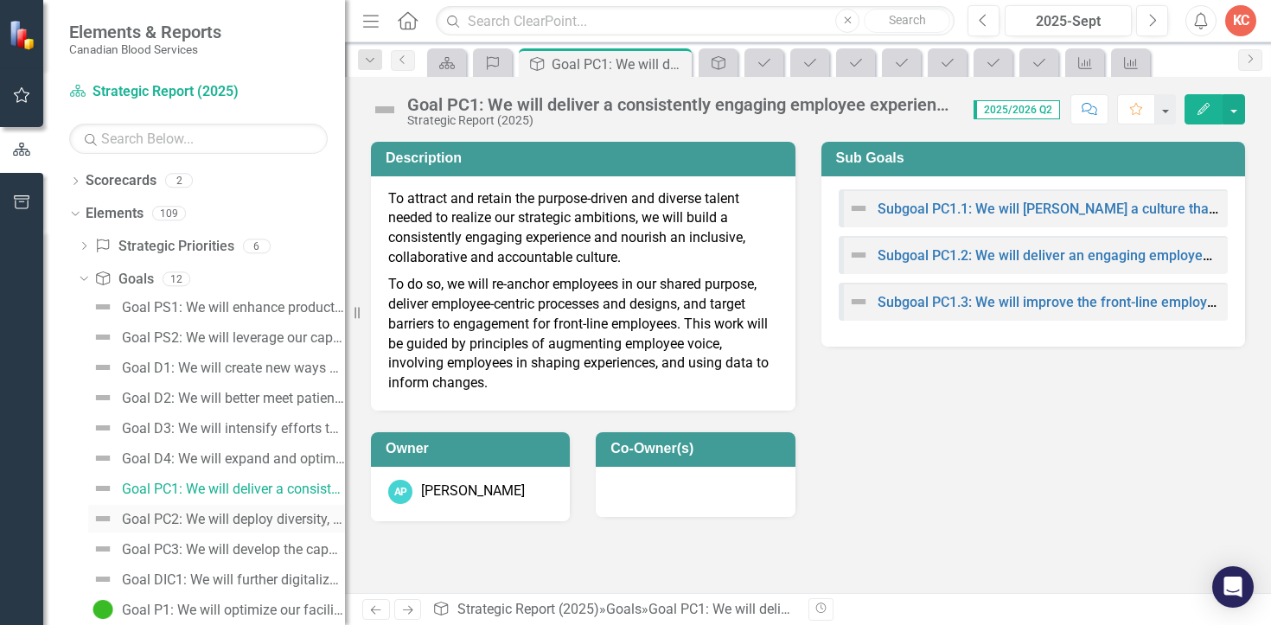
click at [170, 512] on div "Goal PC2: We will deploy diversity, equity, and inclusion (DEI) throughout our …" at bounding box center [233, 520] width 223 height 16
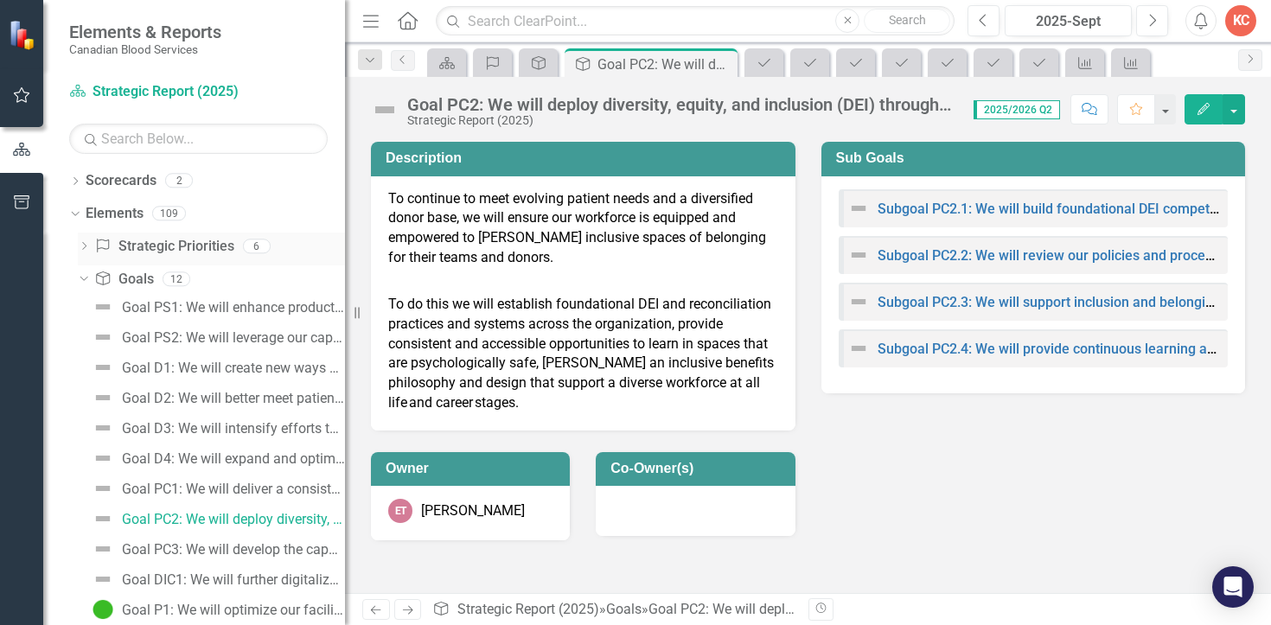
click at [82, 244] on icon "Dropdown" at bounding box center [84, 248] width 12 height 10
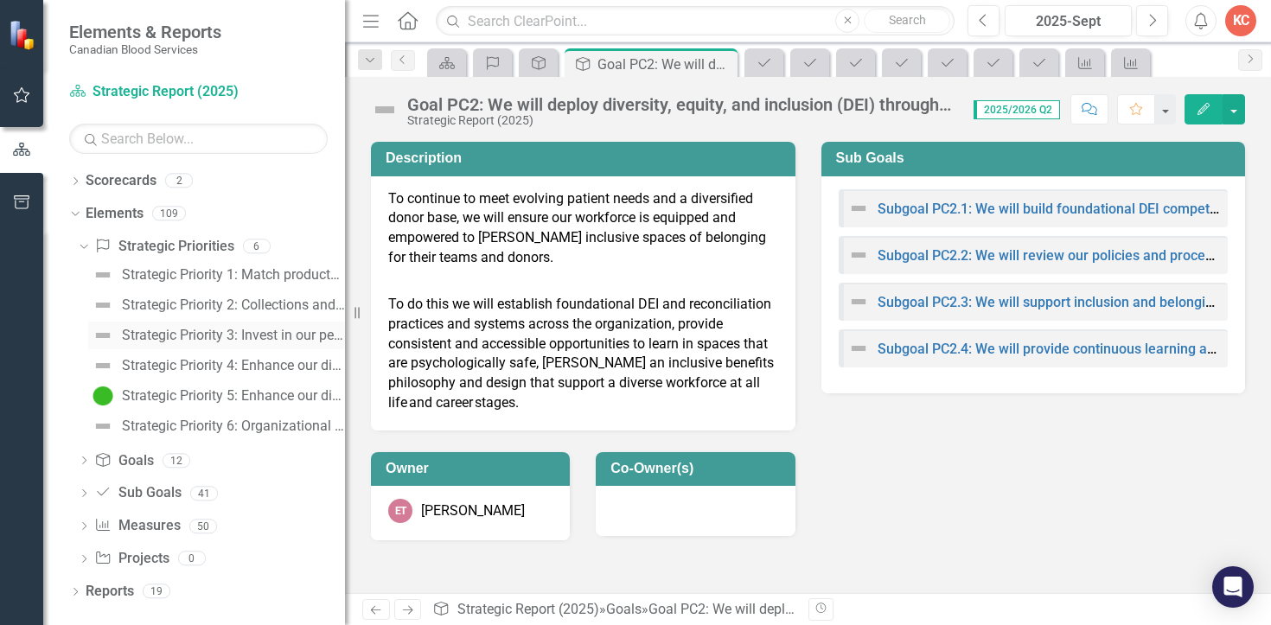
click at [177, 339] on div "Strategic Priority 3: Invest in our people and culture" at bounding box center [233, 336] width 223 height 16
